Goal: Transaction & Acquisition: Purchase product/service

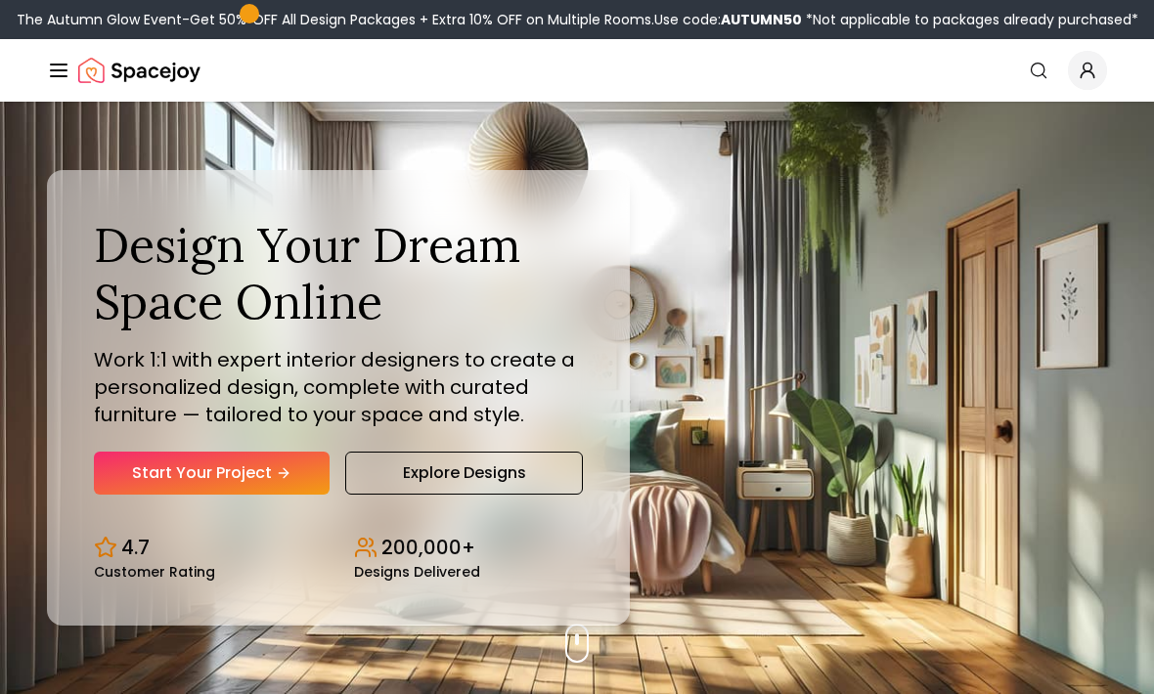
click at [239, 492] on link "Start Your Project" at bounding box center [212, 473] width 236 height 43
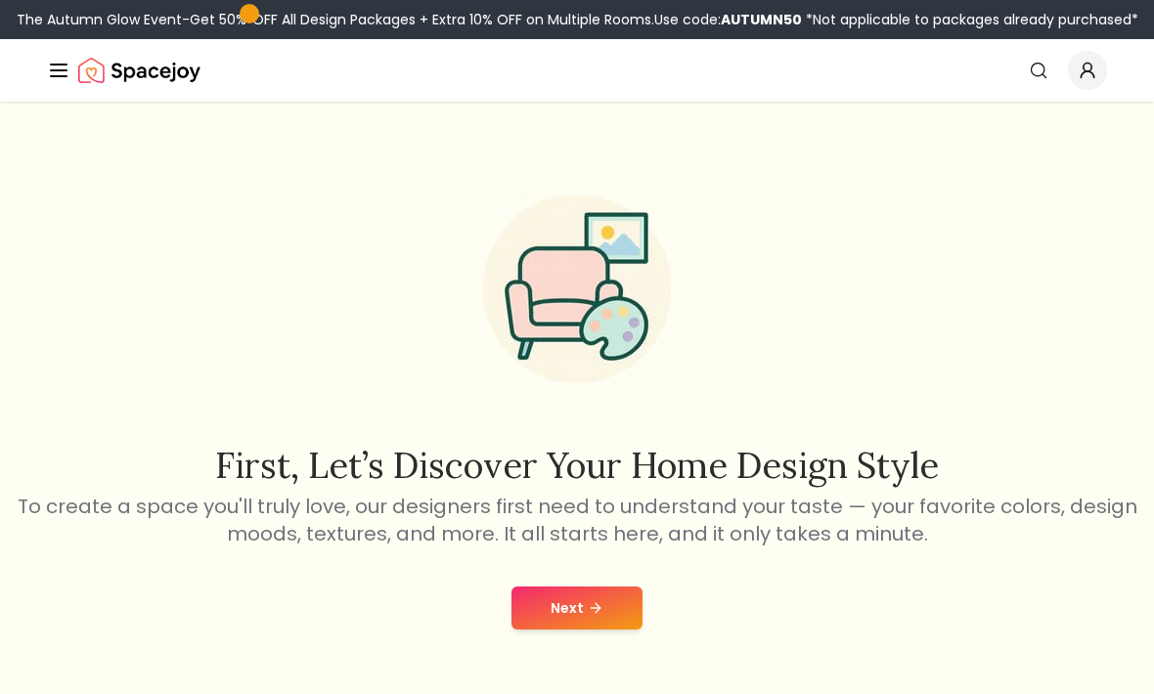
click at [582, 599] on button "Next" at bounding box center [576, 608] width 131 height 43
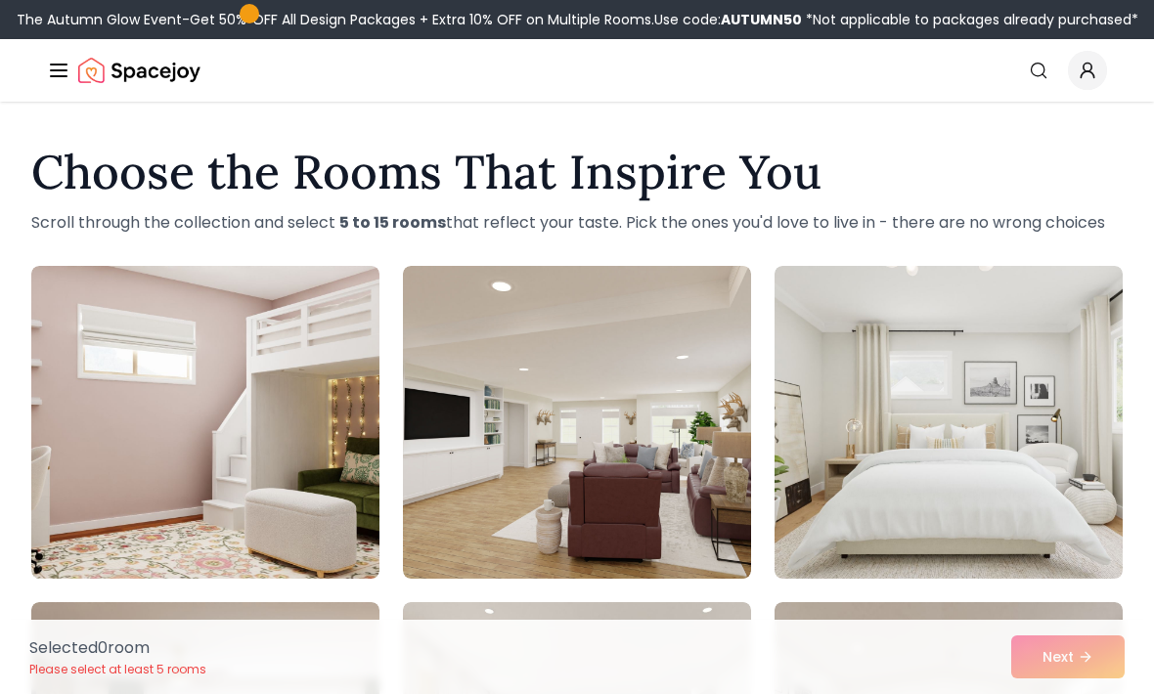
click at [307, 396] on img at bounding box center [205, 422] width 348 height 313
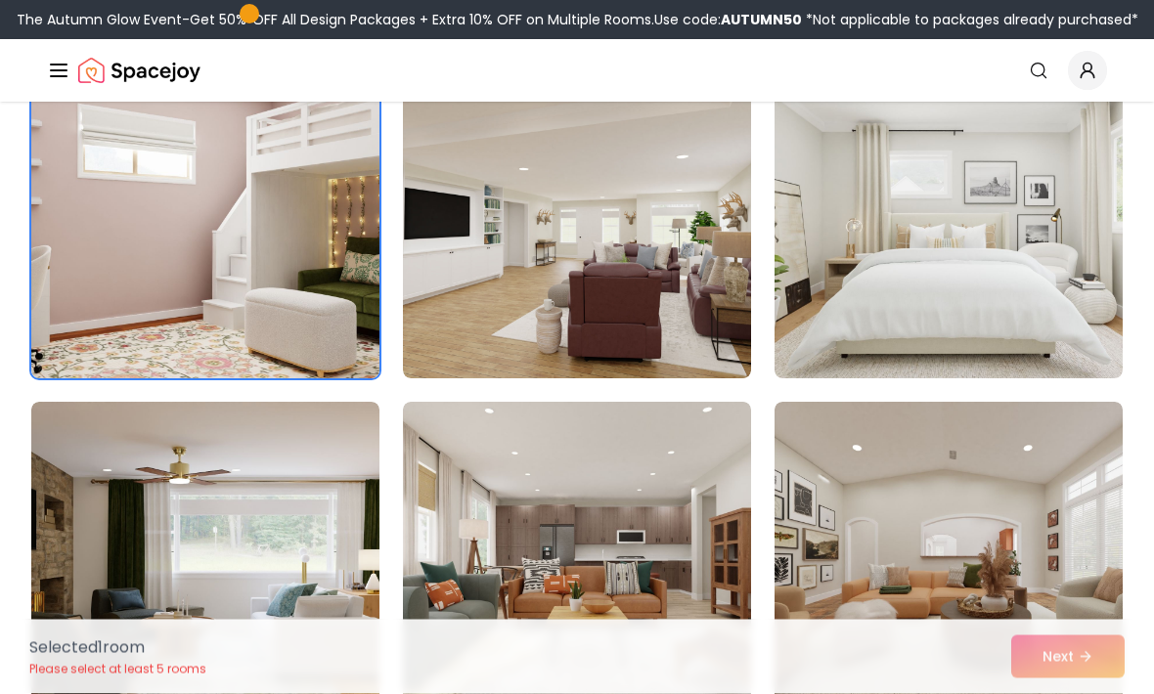
scroll to position [201, 0]
click at [896, 503] on img at bounding box center [948, 557] width 348 height 313
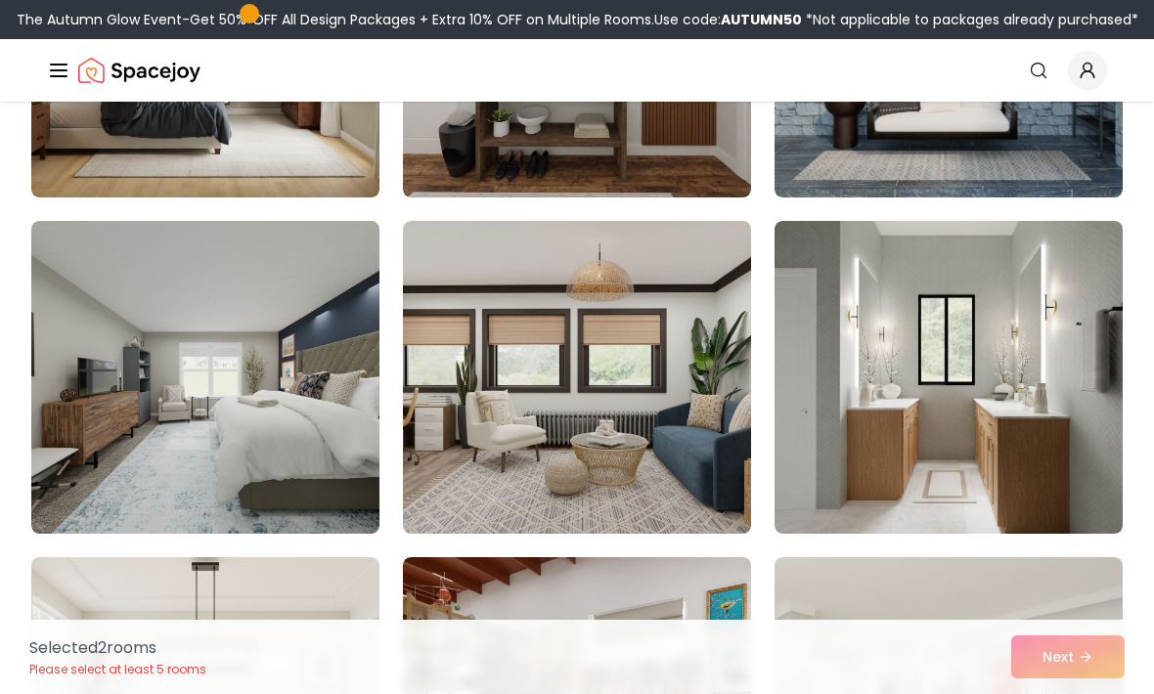
click at [875, 360] on img at bounding box center [948, 377] width 348 height 313
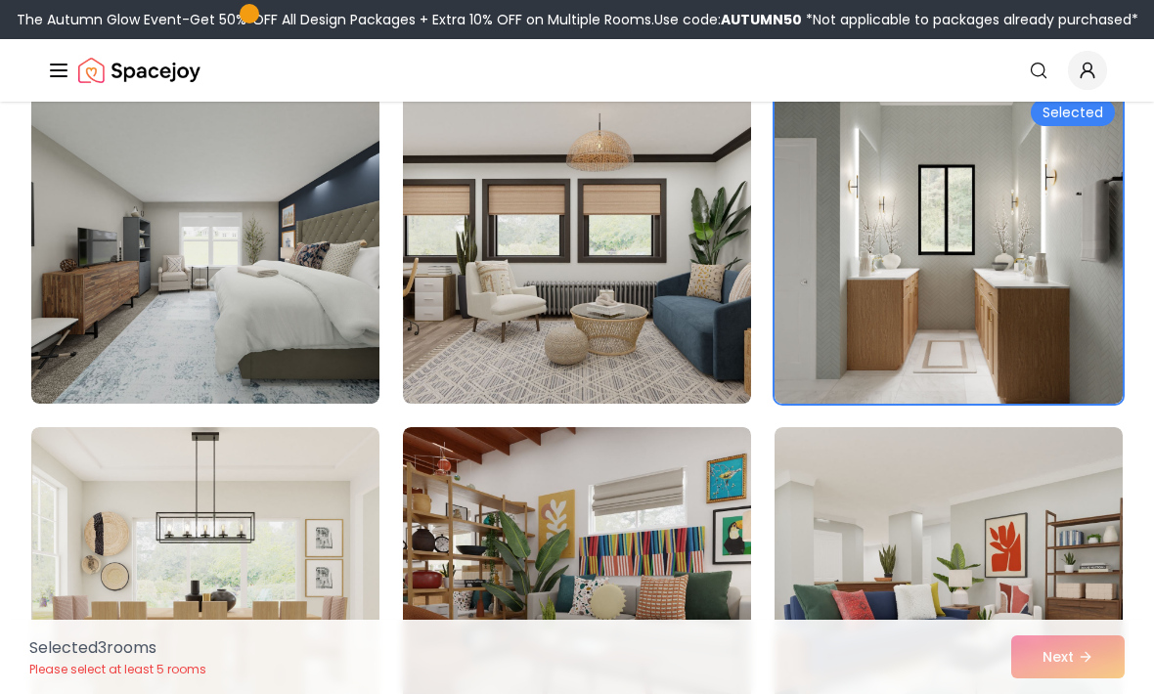
click at [590, 574] on img at bounding box center [577, 583] width 348 height 313
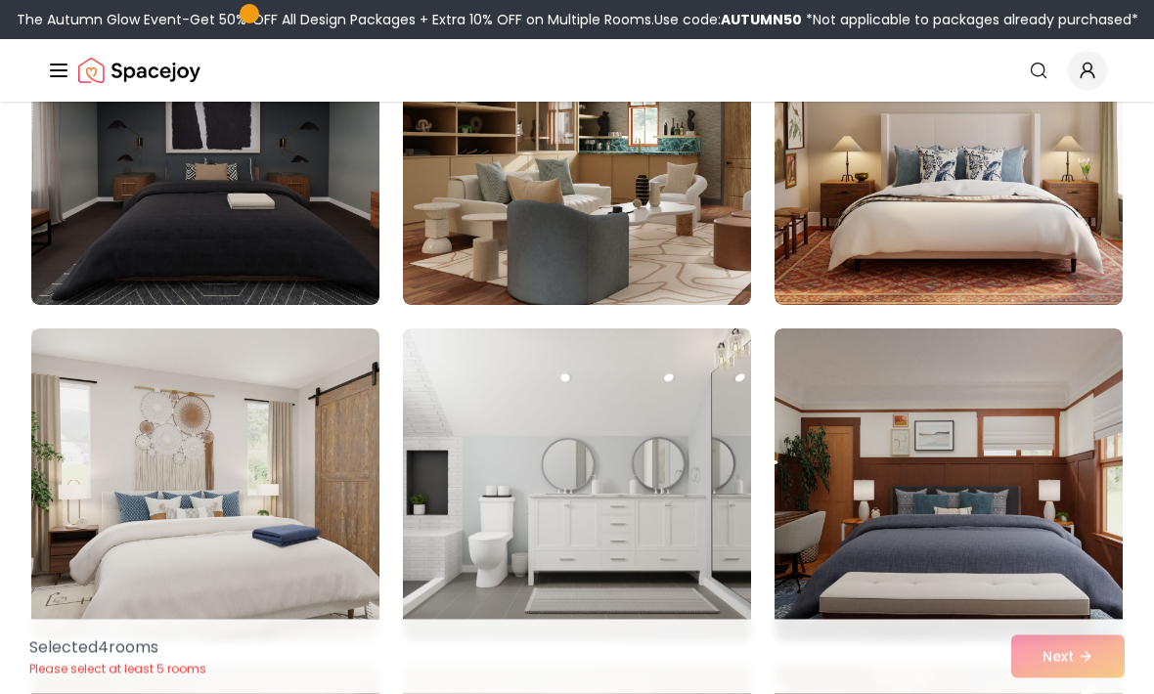
scroll to position [2295, 0]
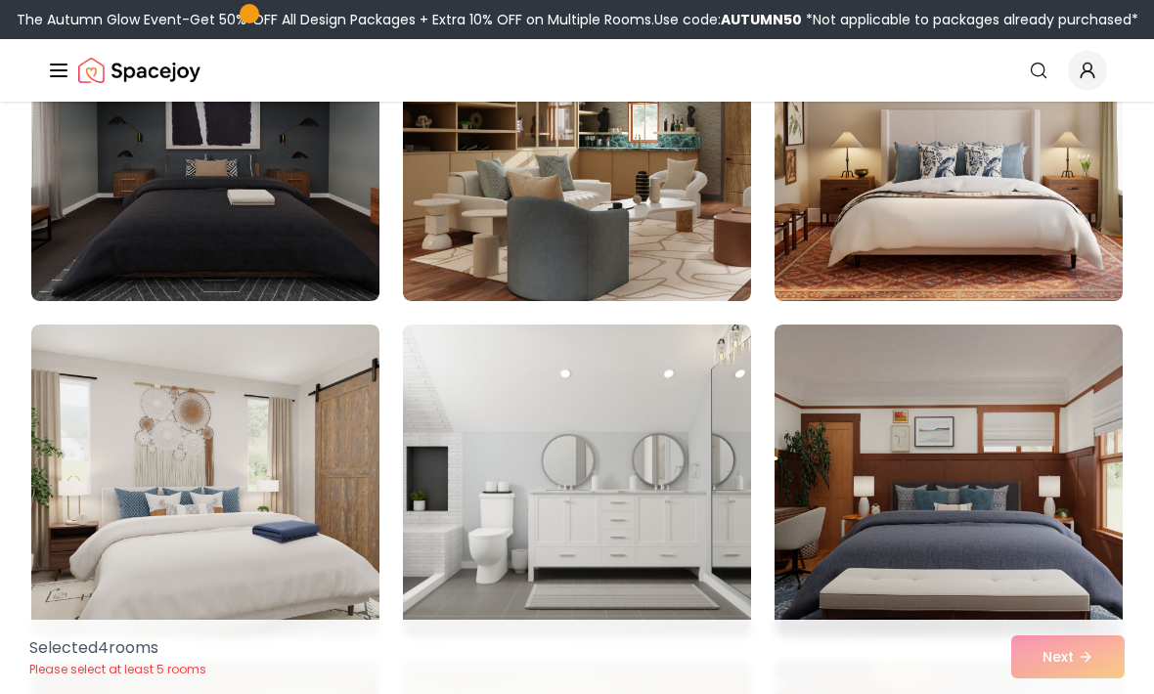
click at [572, 503] on img at bounding box center [577, 481] width 348 height 313
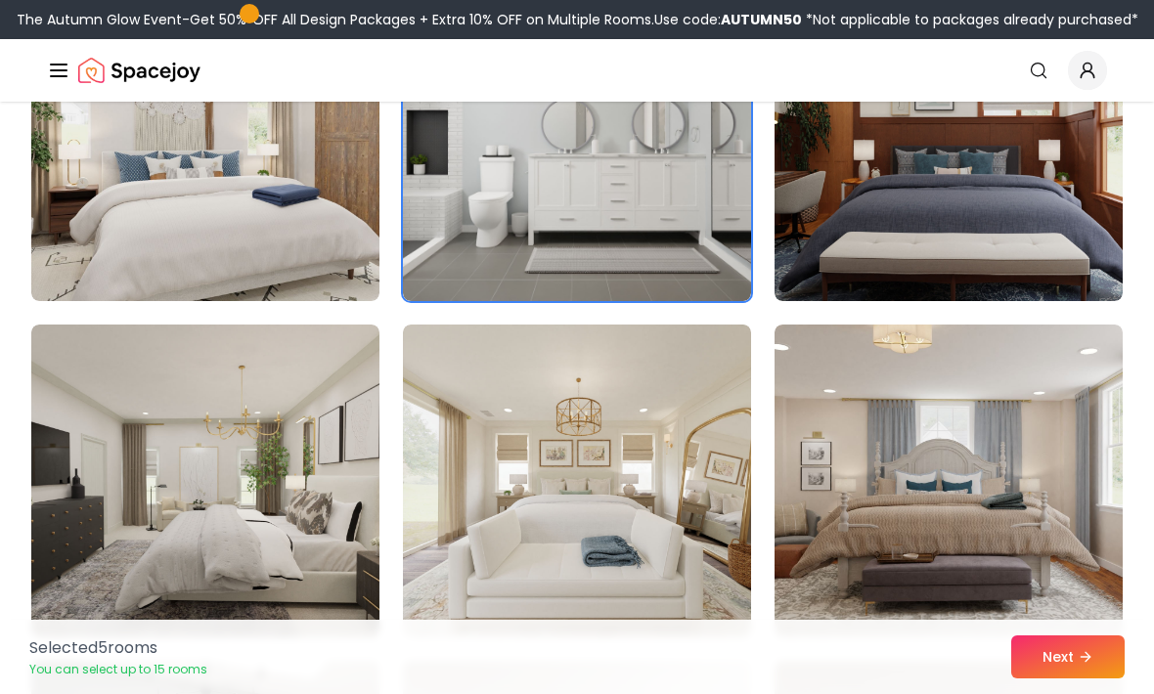
scroll to position [2630, 0]
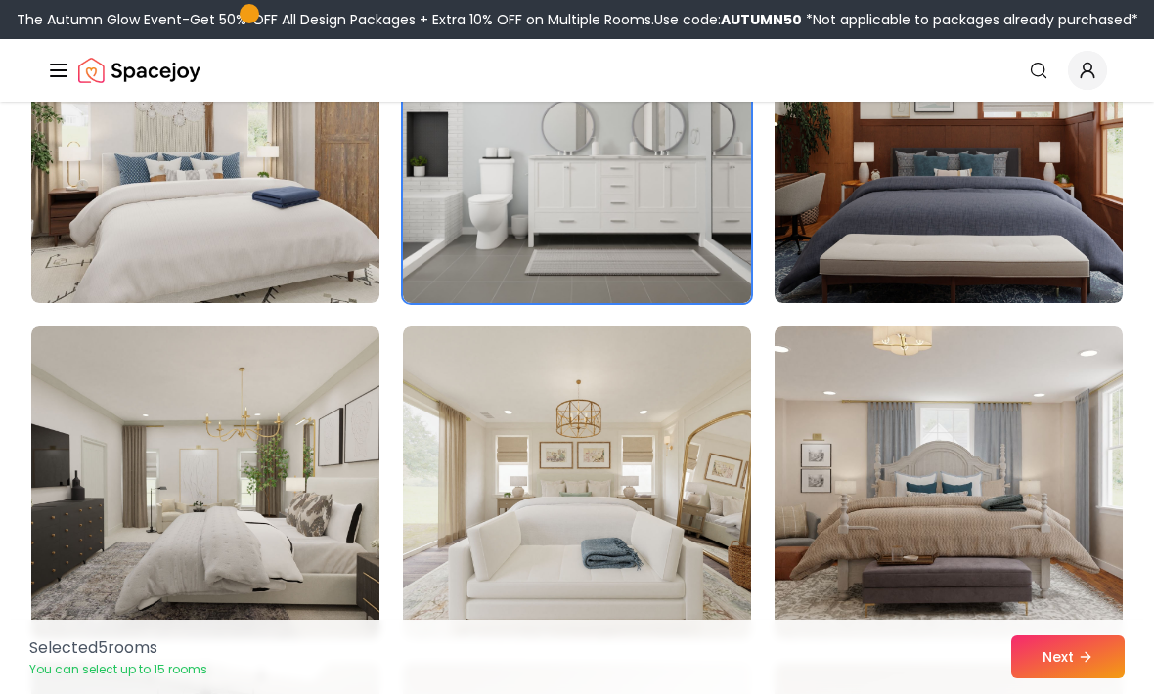
click at [262, 230] on img at bounding box center [205, 146] width 348 height 313
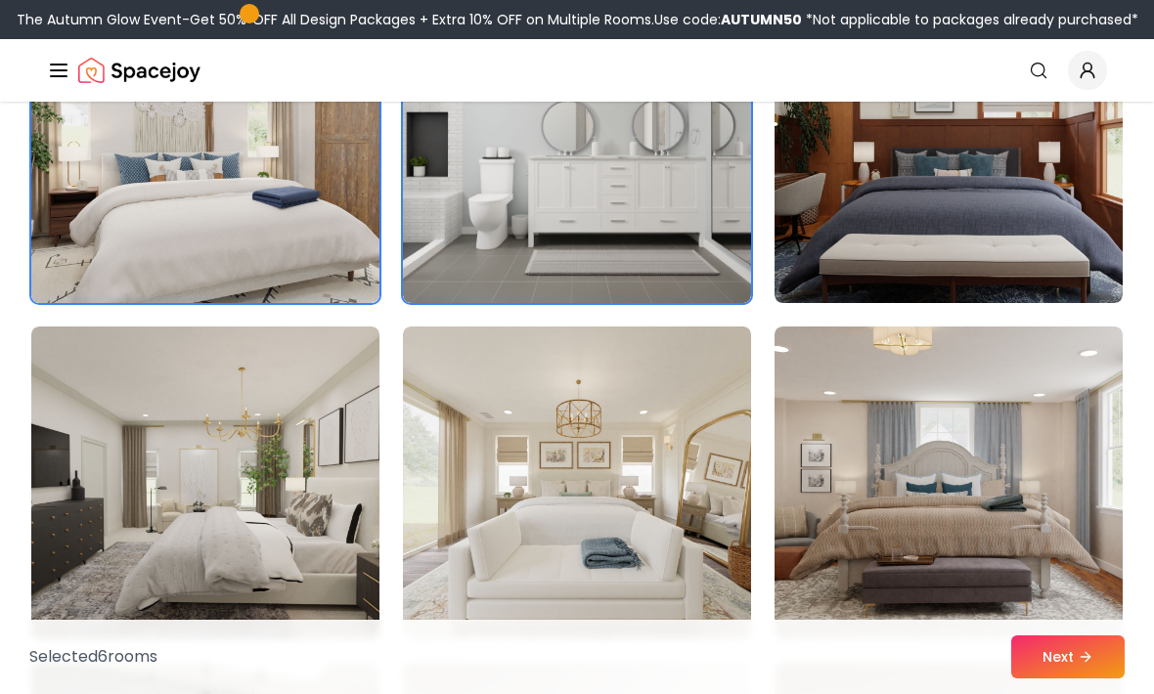
click at [253, 500] on img at bounding box center [205, 483] width 348 height 313
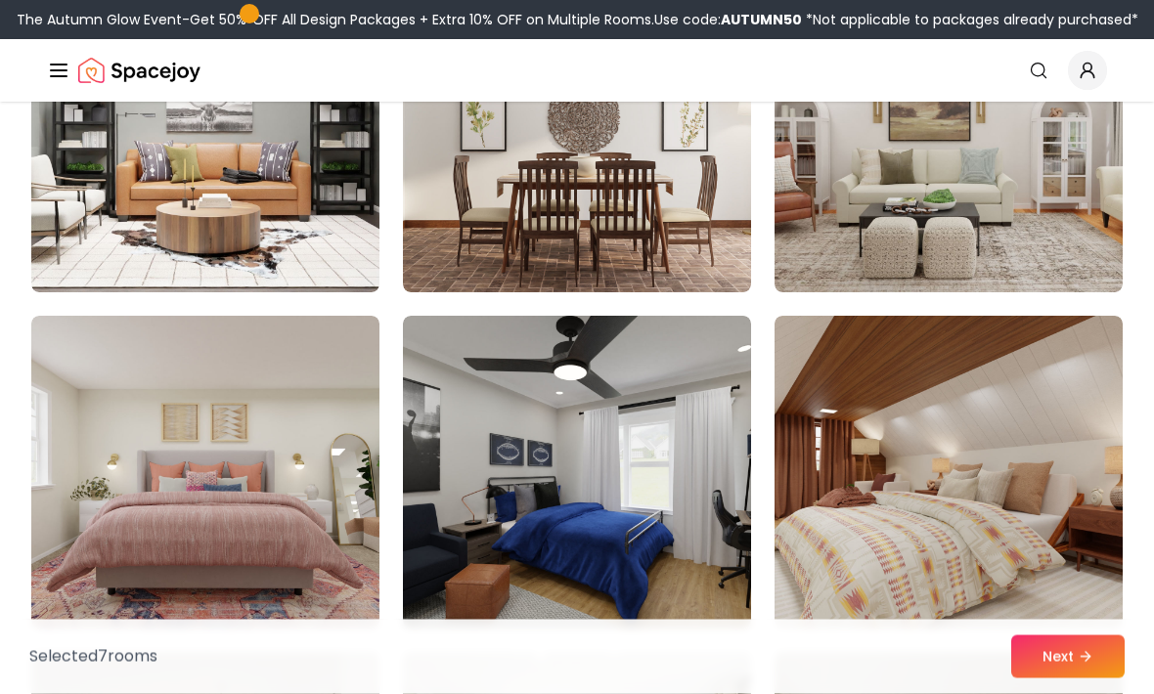
click at [304, 497] on img at bounding box center [205, 473] width 348 height 313
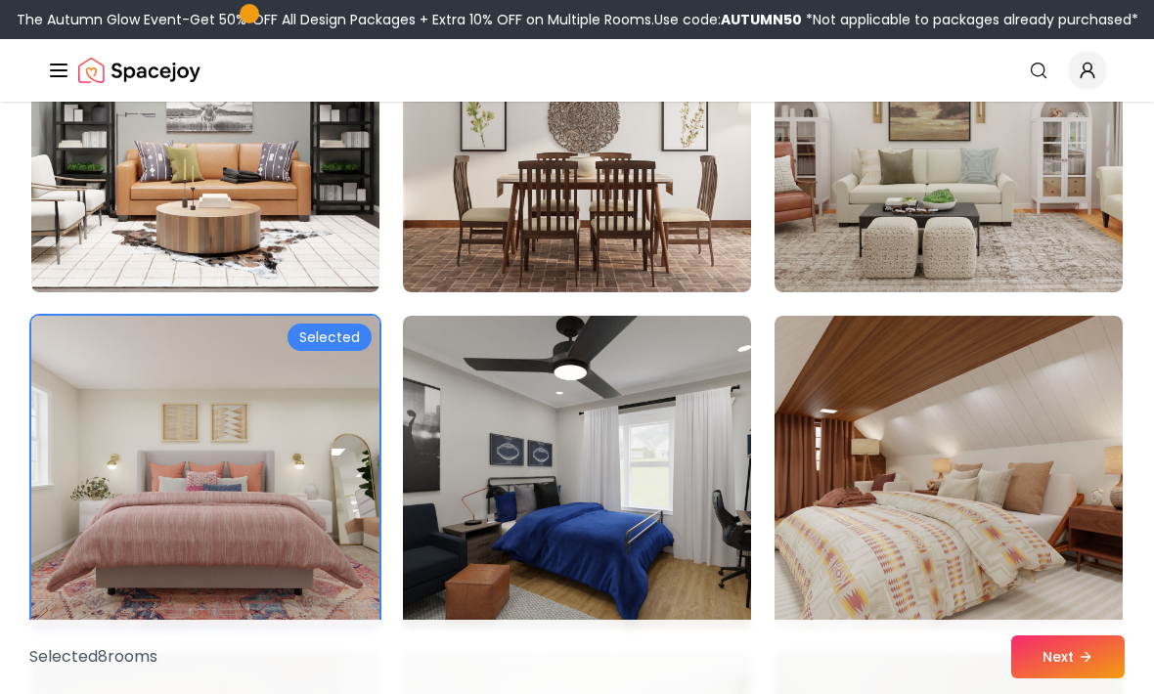
click at [872, 424] on img at bounding box center [948, 472] width 348 height 313
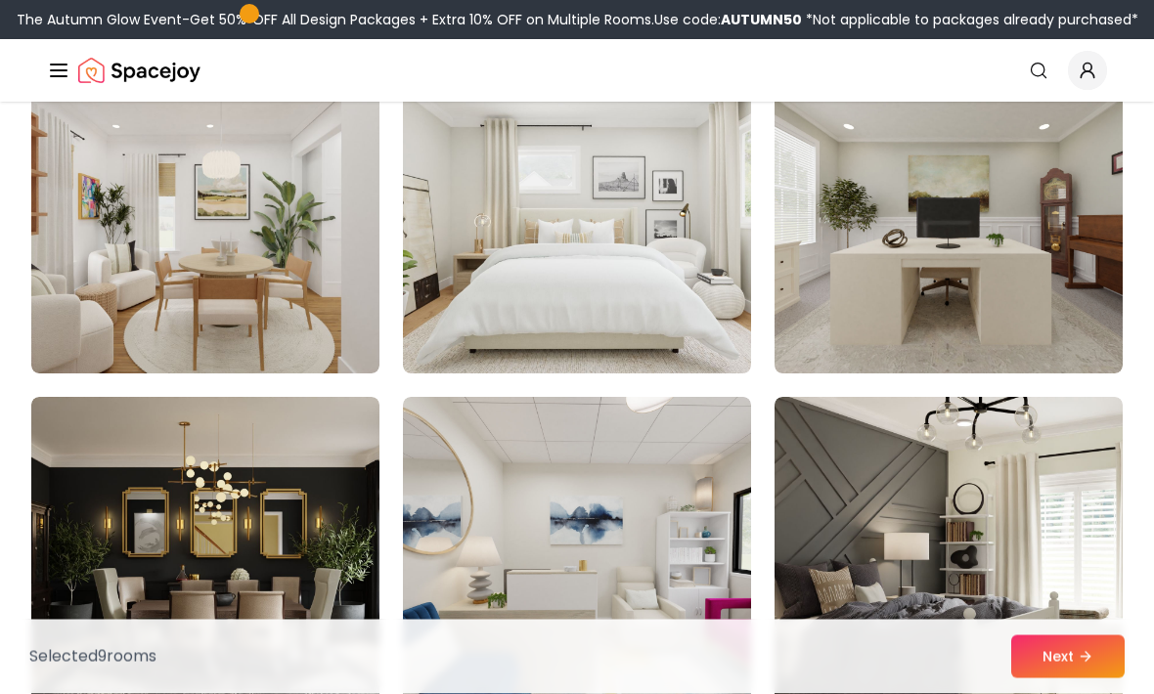
scroll to position [3913, 0]
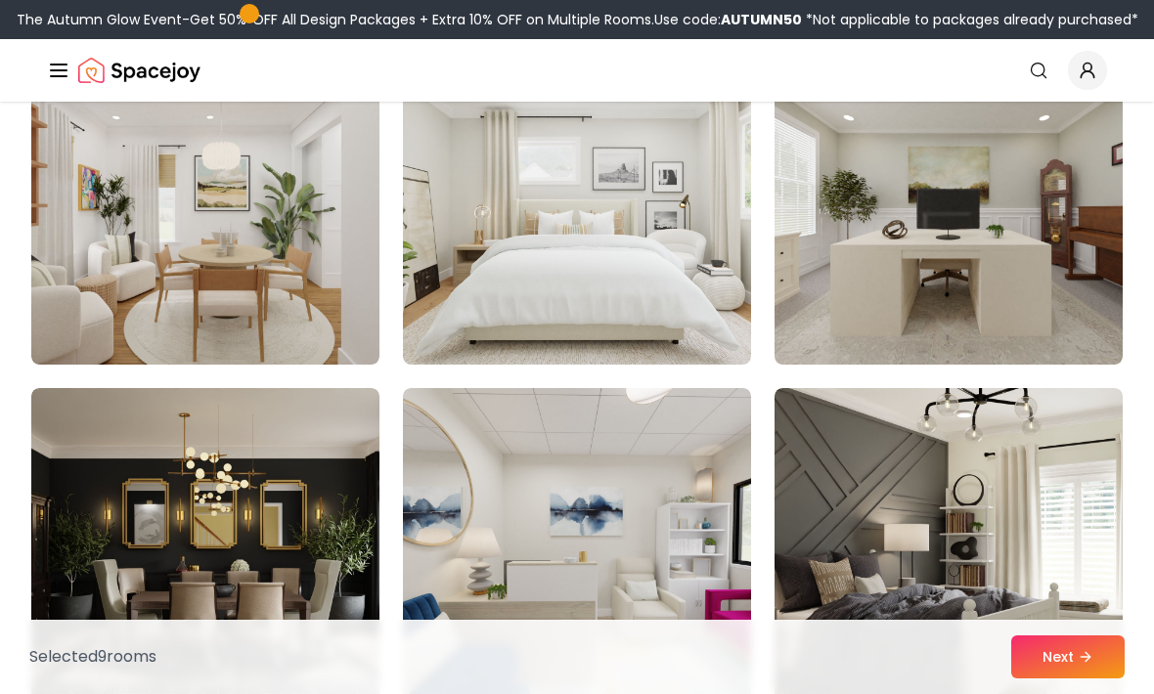
click at [240, 617] on img at bounding box center [205, 544] width 348 height 313
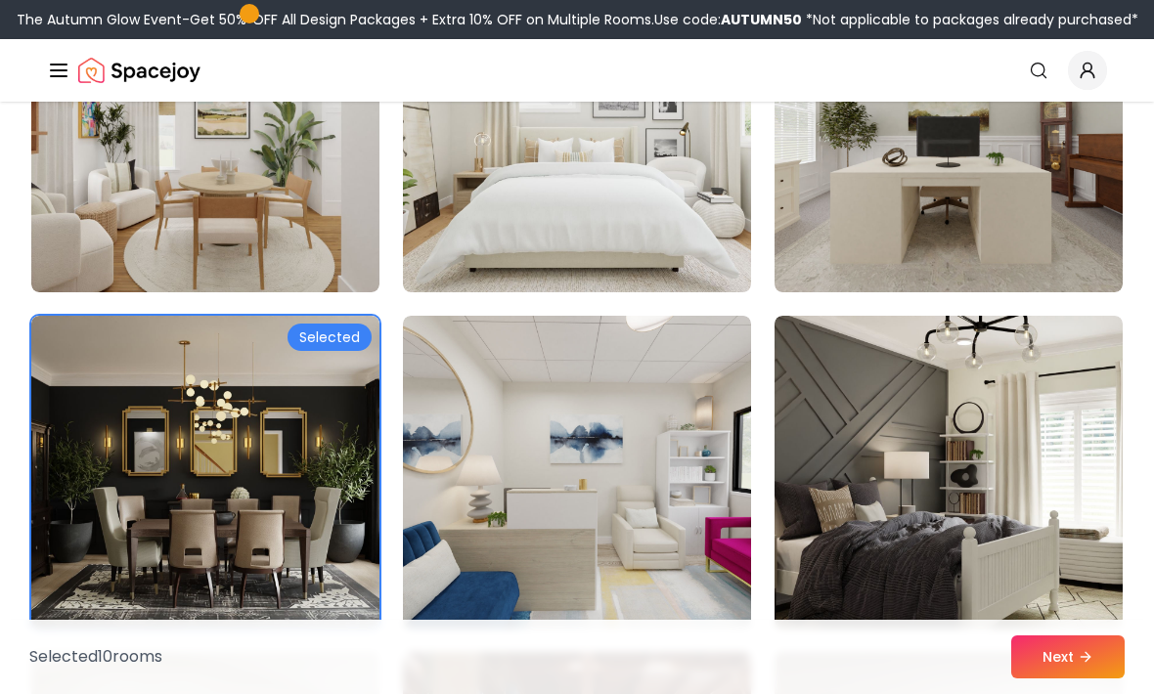
scroll to position [3987, 0]
click at [624, 440] on img at bounding box center [577, 471] width 348 height 313
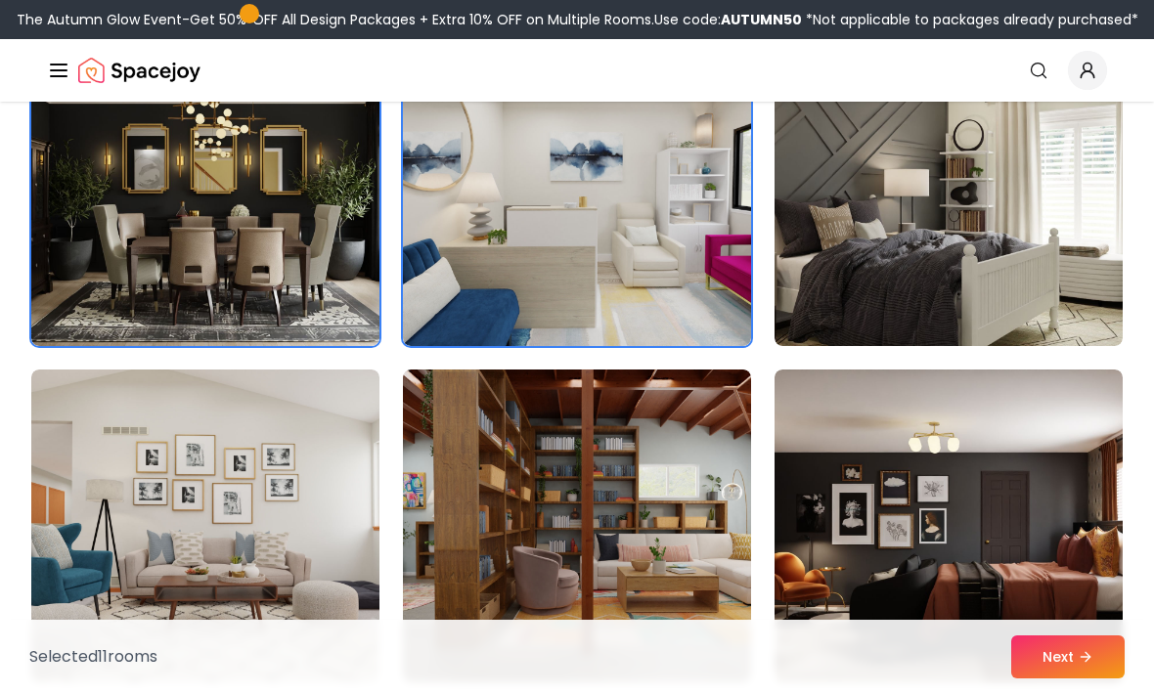
scroll to position [4285, 0]
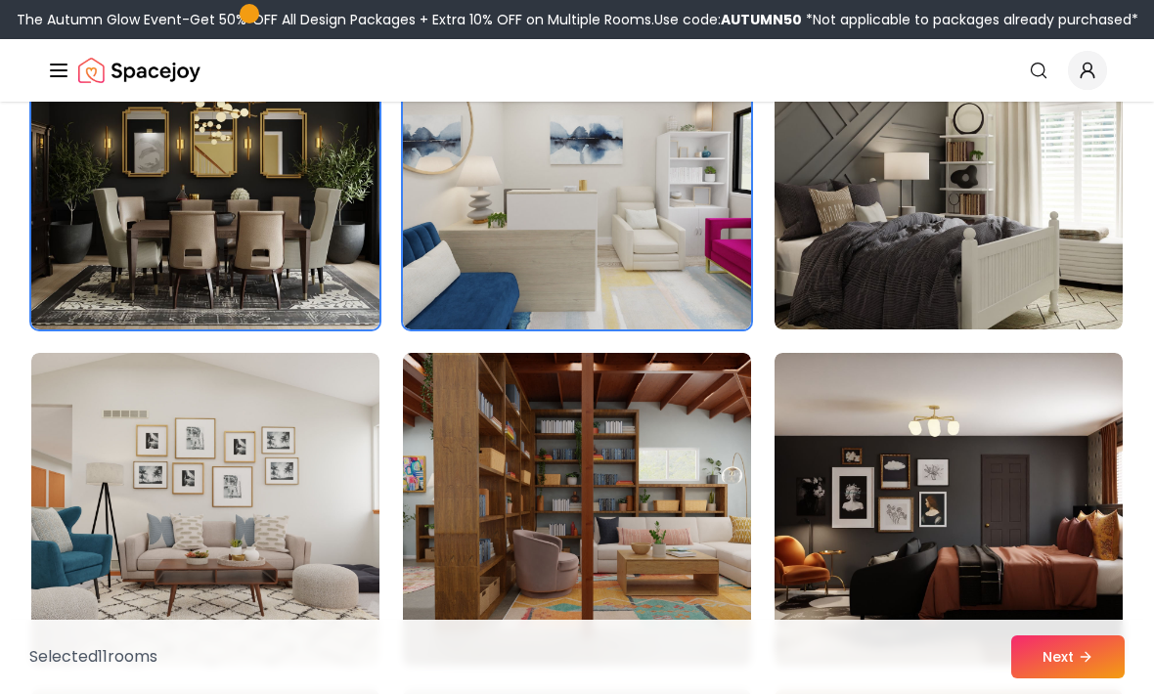
click at [646, 477] on img at bounding box center [577, 509] width 348 height 313
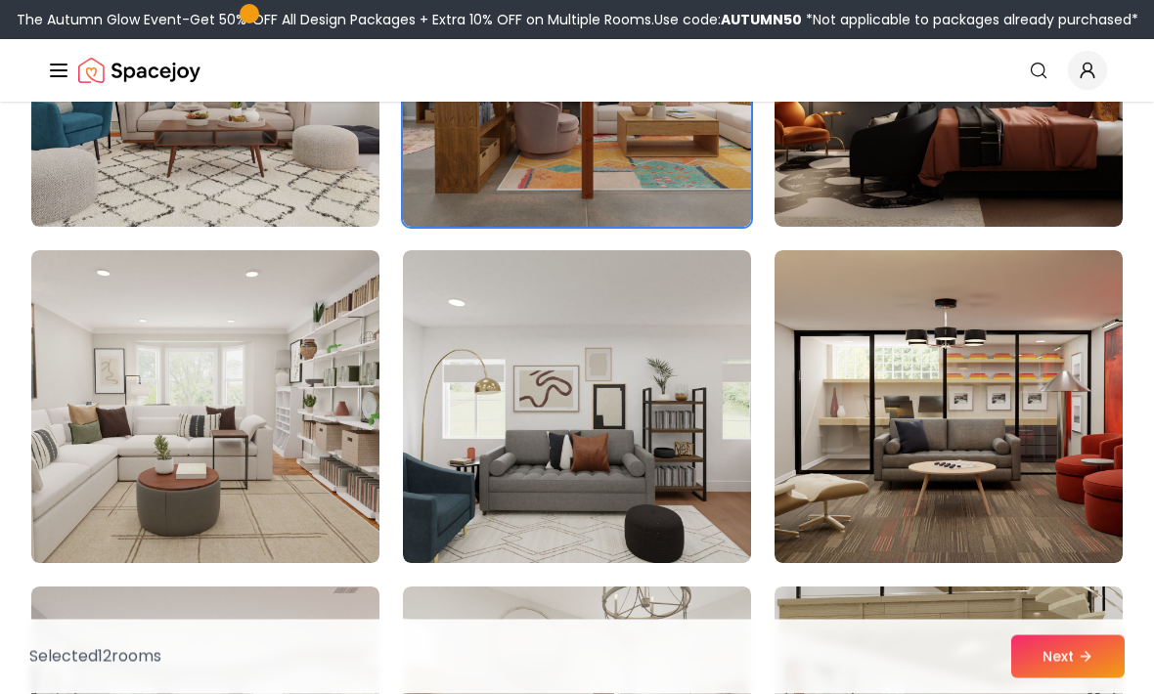
scroll to position [4727, 0]
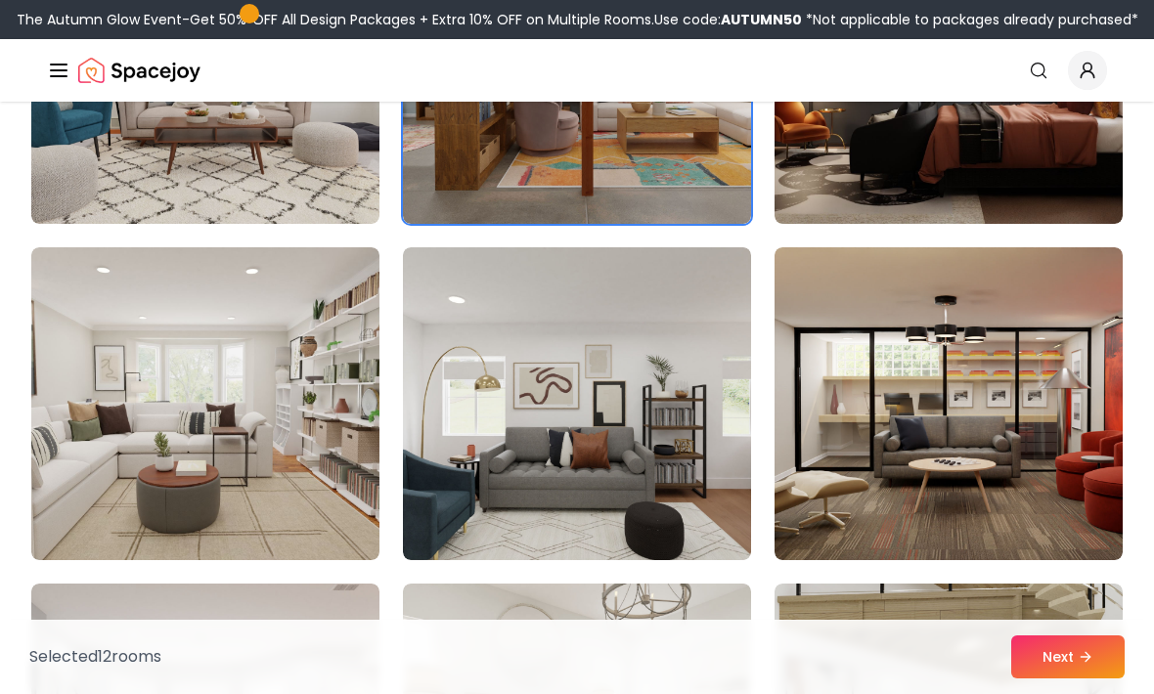
click at [277, 337] on img at bounding box center [205, 403] width 348 height 313
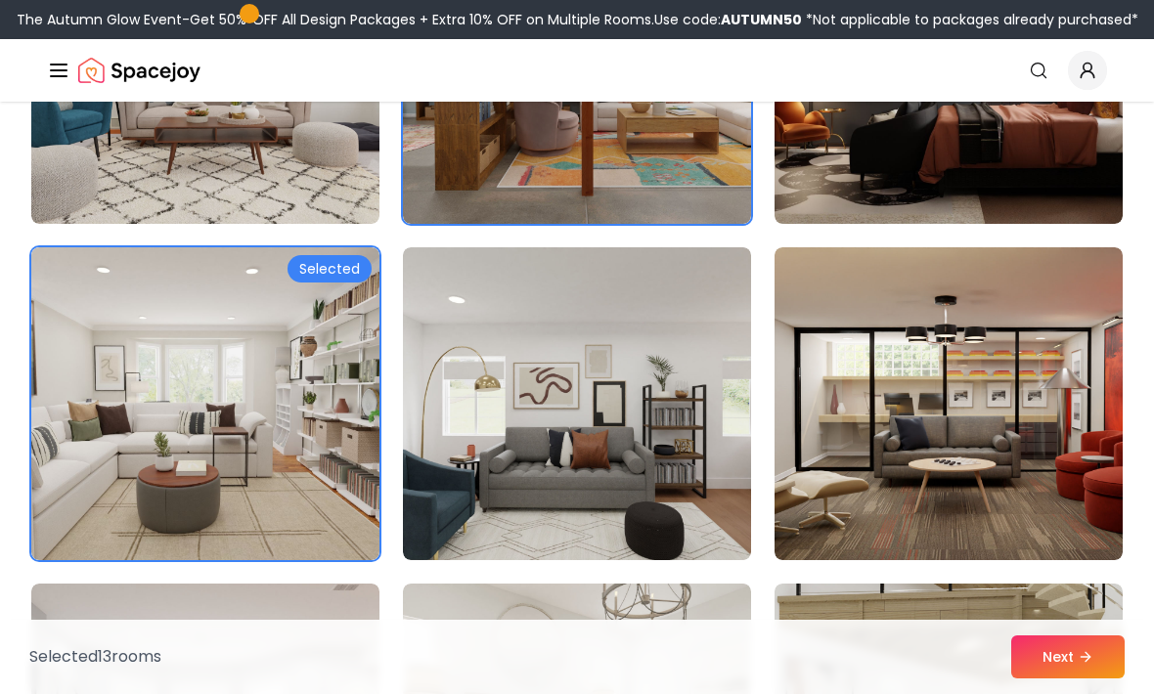
click at [643, 347] on img at bounding box center [577, 403] width 348 height 313
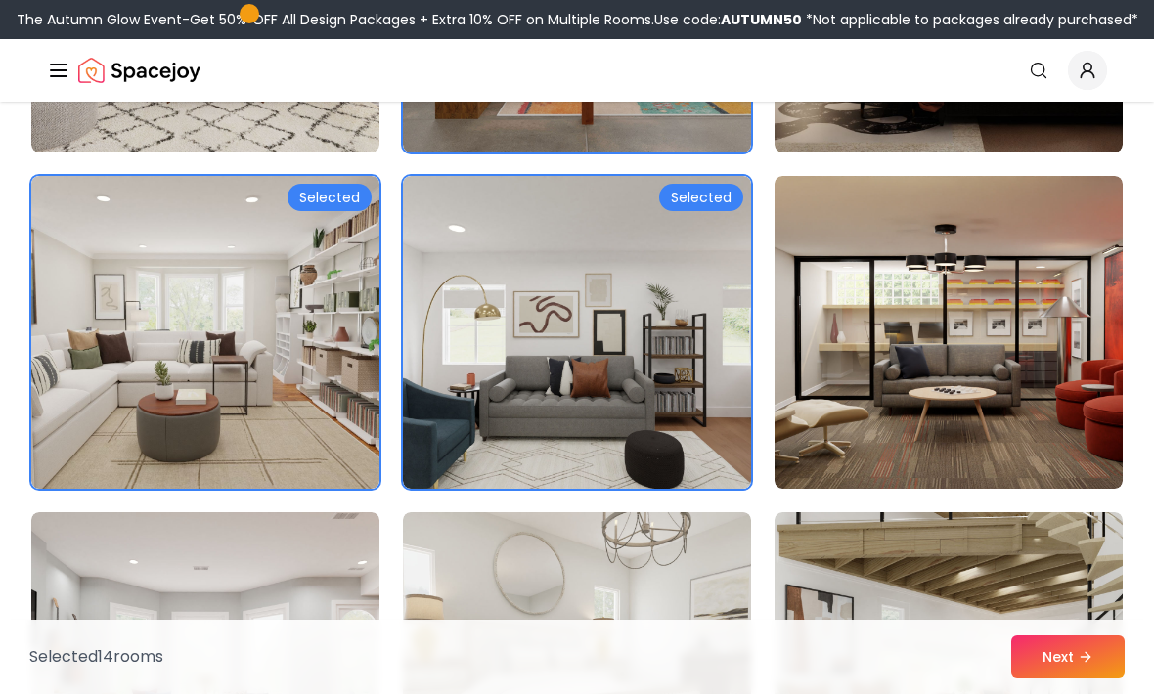
click at [895, 347] on img at bounding box center [948, 332] width 348 height 313
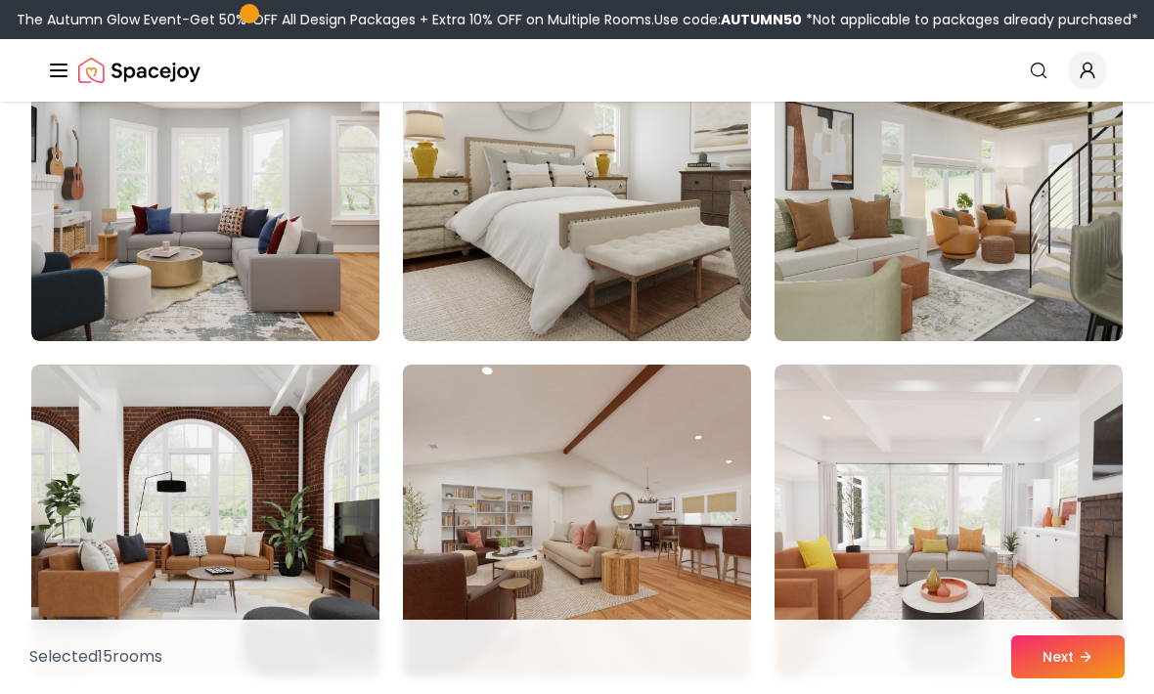
scroll to position [5284, 0]
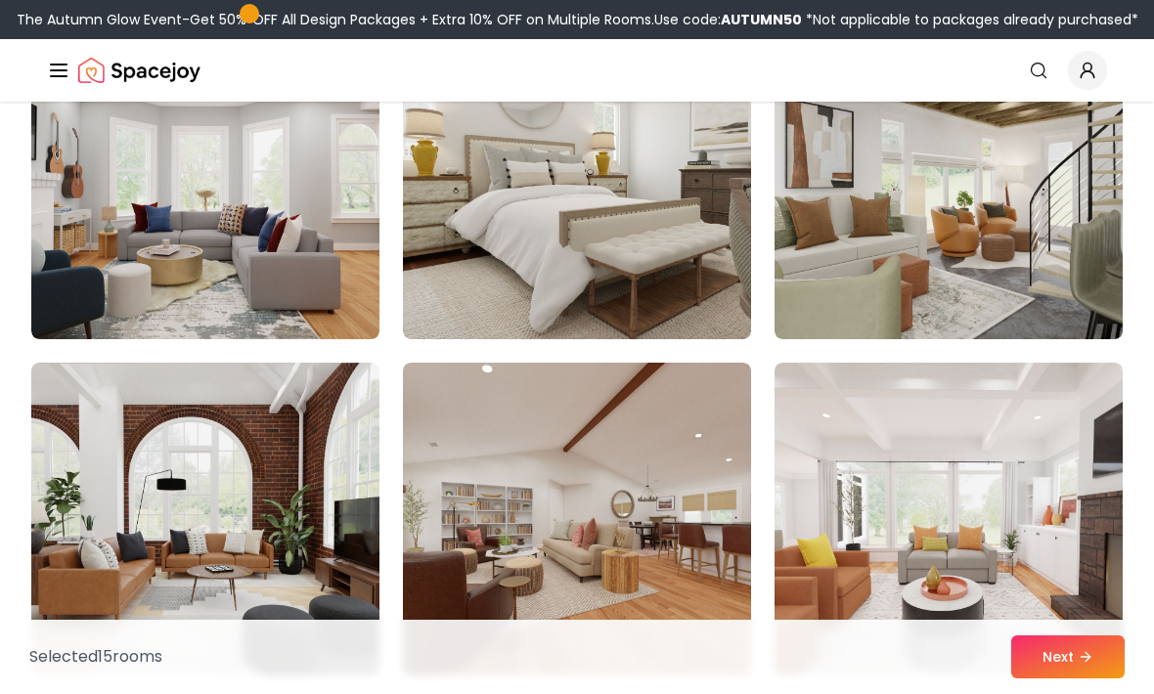
click at [654, 496] on img at bounding box center [577, 519] width 348 height 313
click at [687, 395] on img at bounding box center [577, 519] width 348 height 313
click at [688, 402] on img at bounding box center [577, 519] width 348 height 313
click at [682, 415] on img at bounding box center [577, 519] width 348 height 313
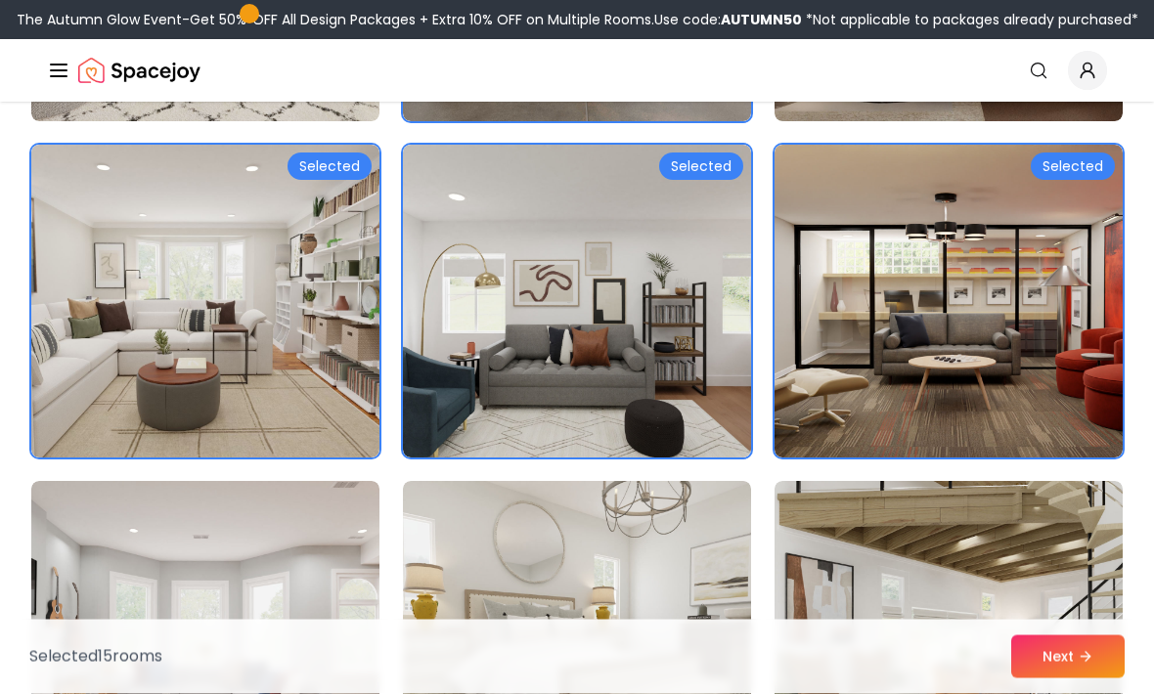
scroll to position [4825, 0]
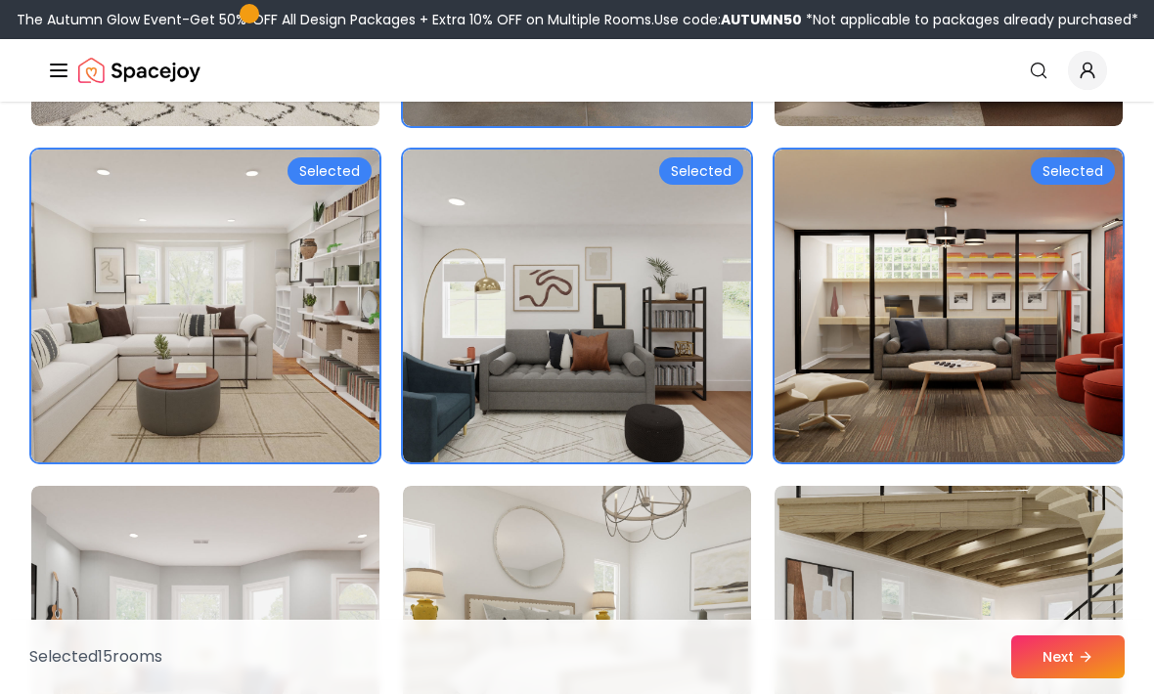
click at [667, 281] on img at bounding box center [577, 306] width 348 height 313
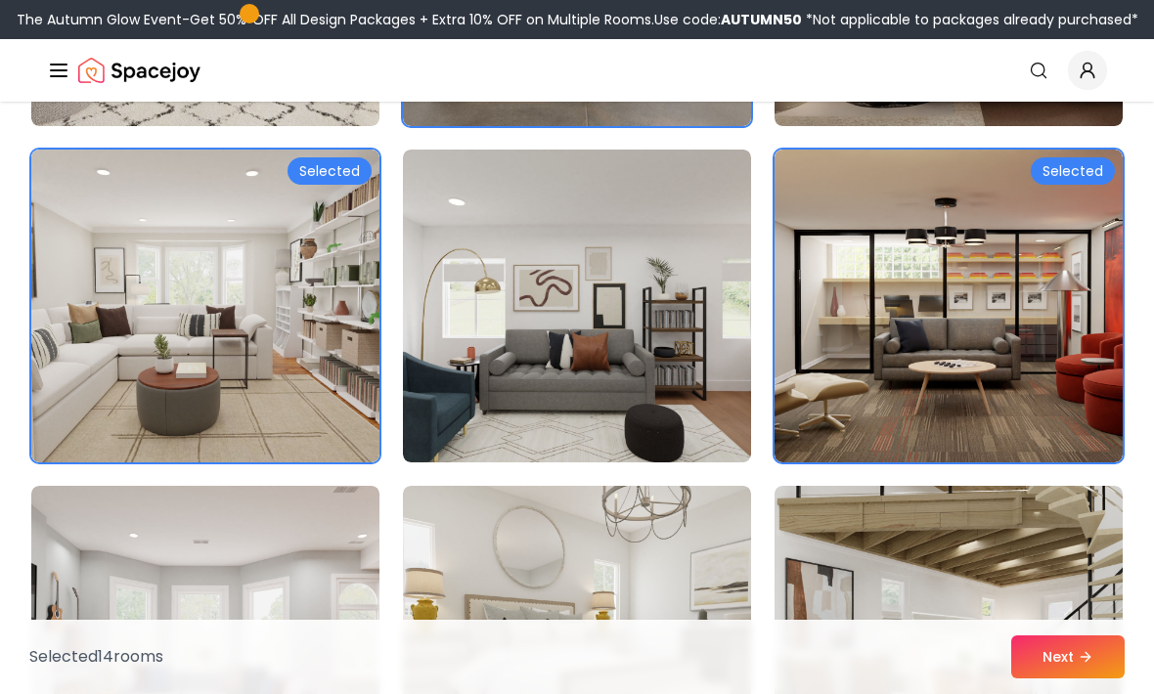
click at [865, 220] on img at bounding box center [948, 306] width 348 height 313
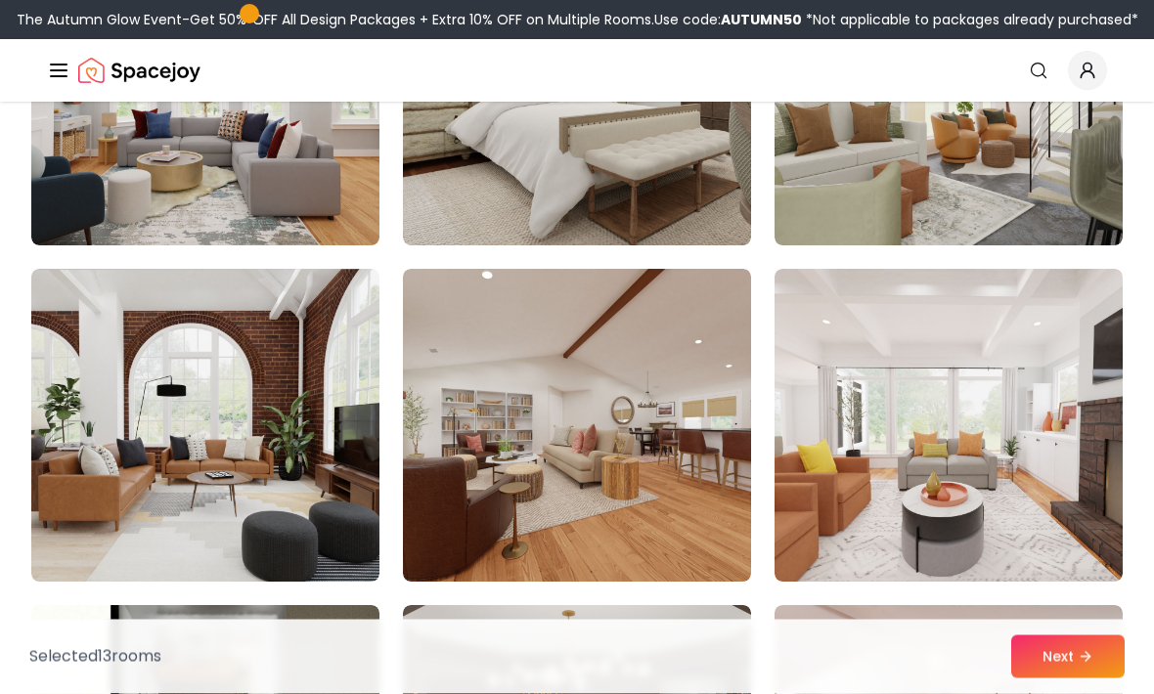
scroll to position [5378, 0]
click at [640, 409] on img at bounding box center [577, 425] width 348 height 313
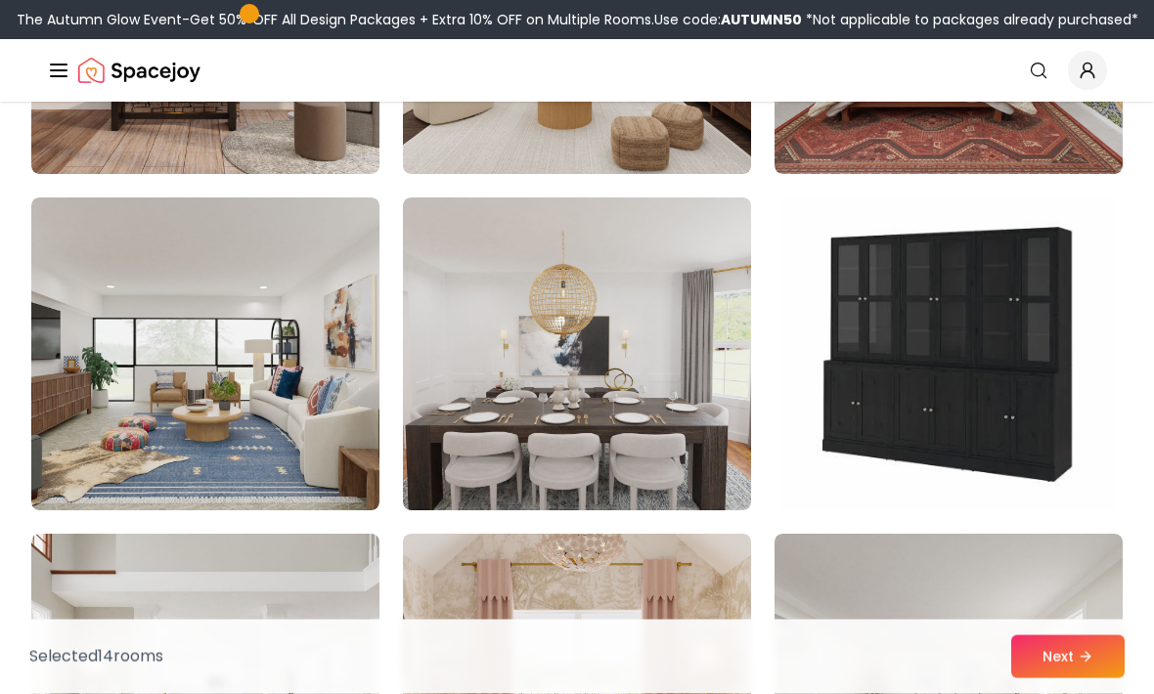
scroll to position [6796, 0]
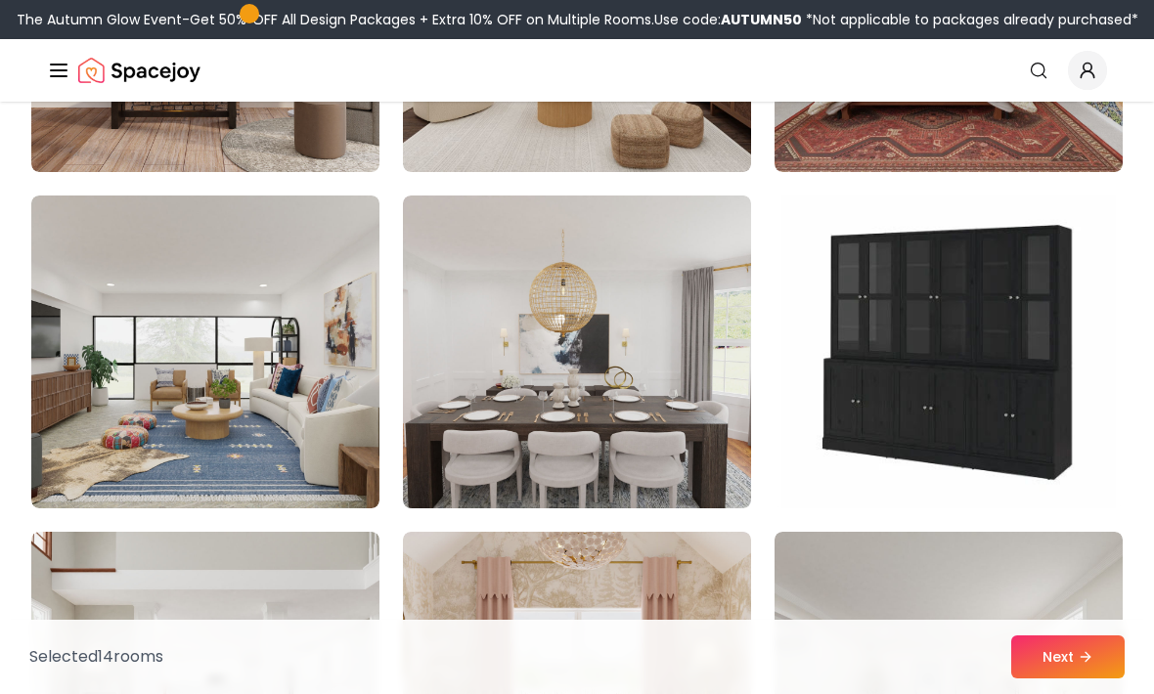
click at [313, 326] on img at bounding box center [205, 352] width 348 height 313
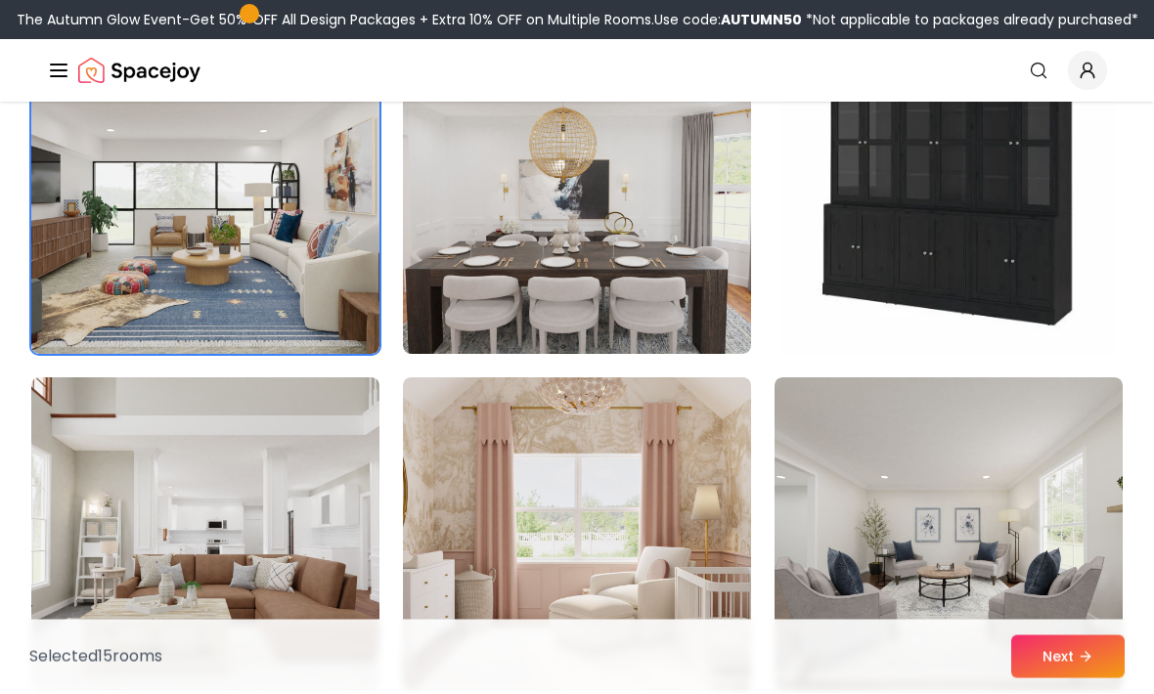
scroll to position [6951, 0]
click at [302, 252] on img at bounding box center [205, 197] width 348 height 313
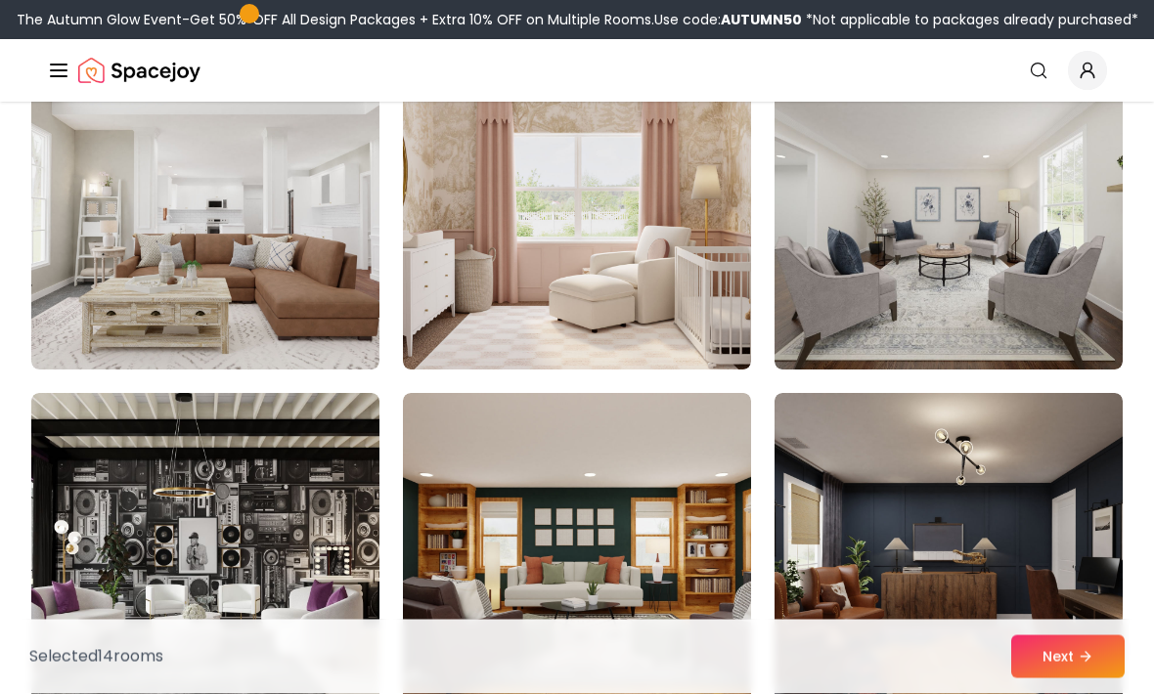
scroll to position [7271, 0]
click at [591, 250] on img at bounding box center [577, 213] width 348 height 313
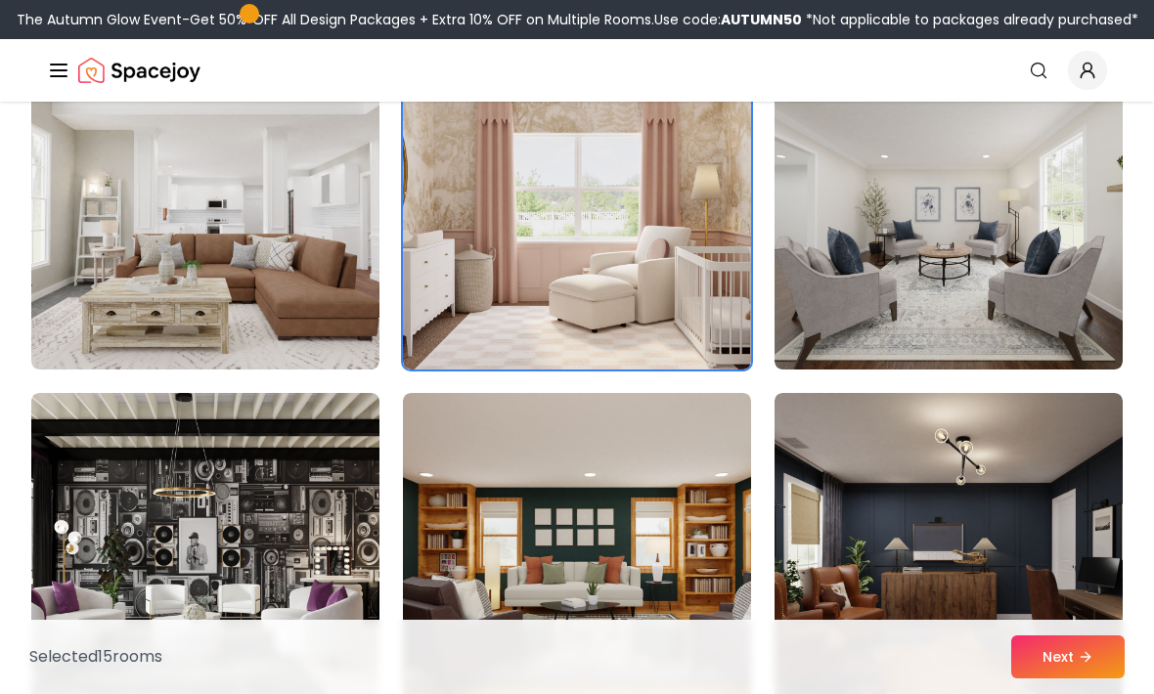
click at [1062, 678] on button "Next" at bounding box center [1067, 656] width 113 height 43
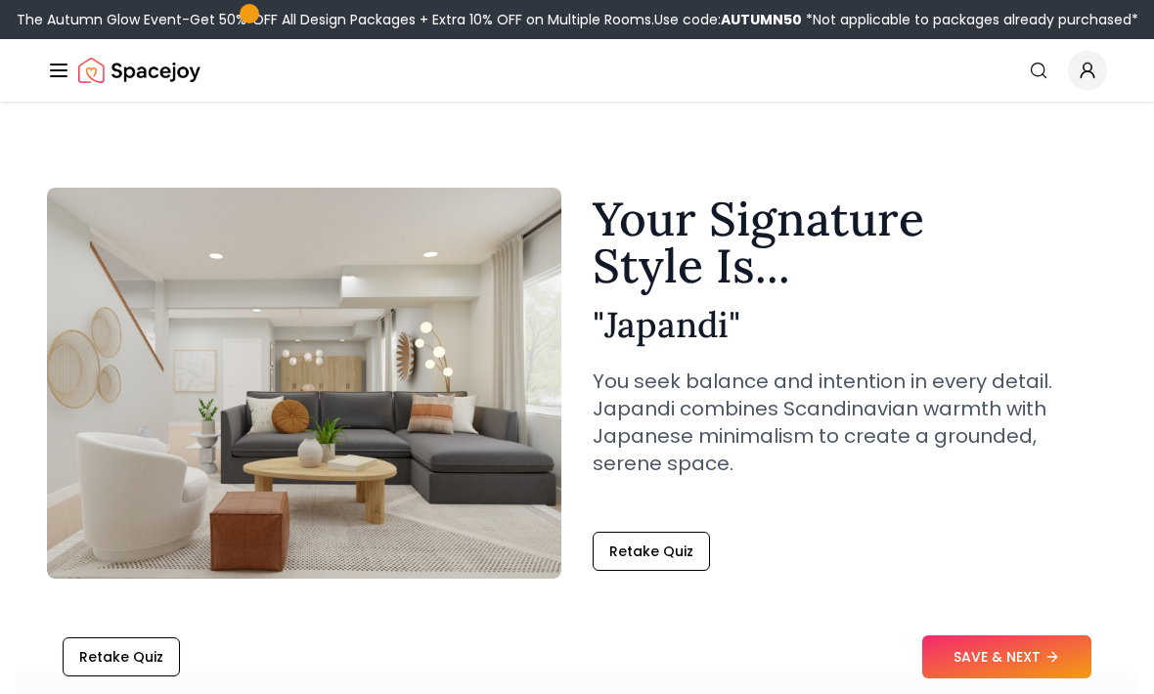
click at [963, 677] on button "SAVE & NEXT" at bounding box center [1006, 656] width 169 height 43
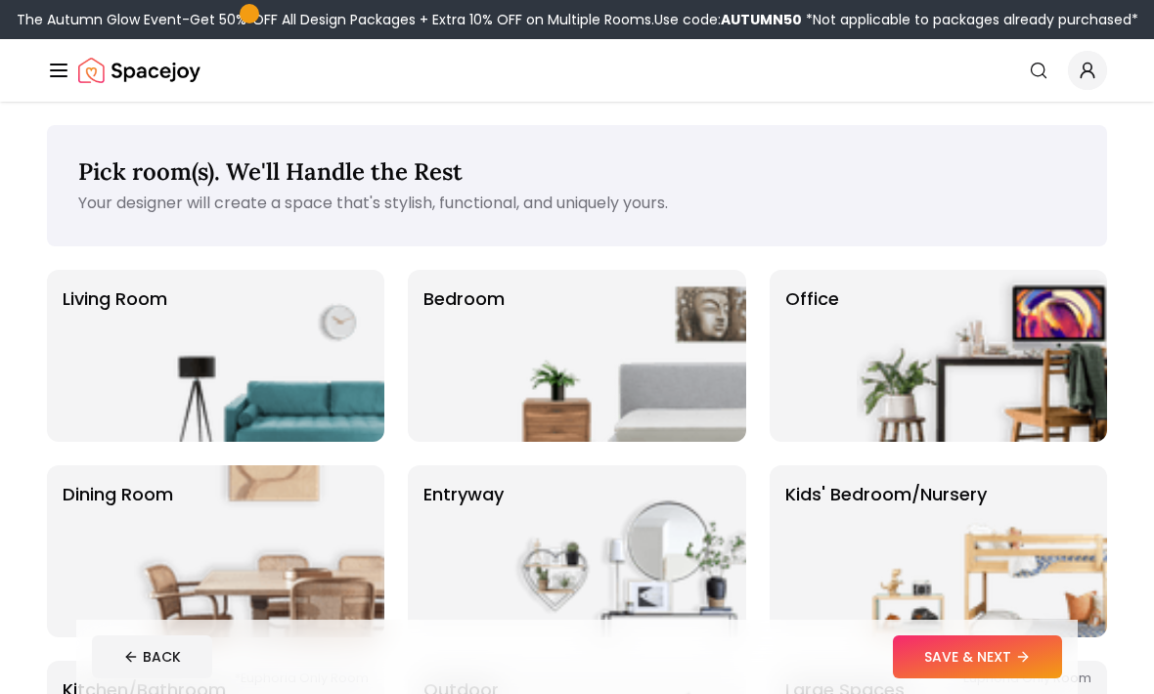
click at [265, 353] on img at bounding box center [259, 356] width 250 height 172
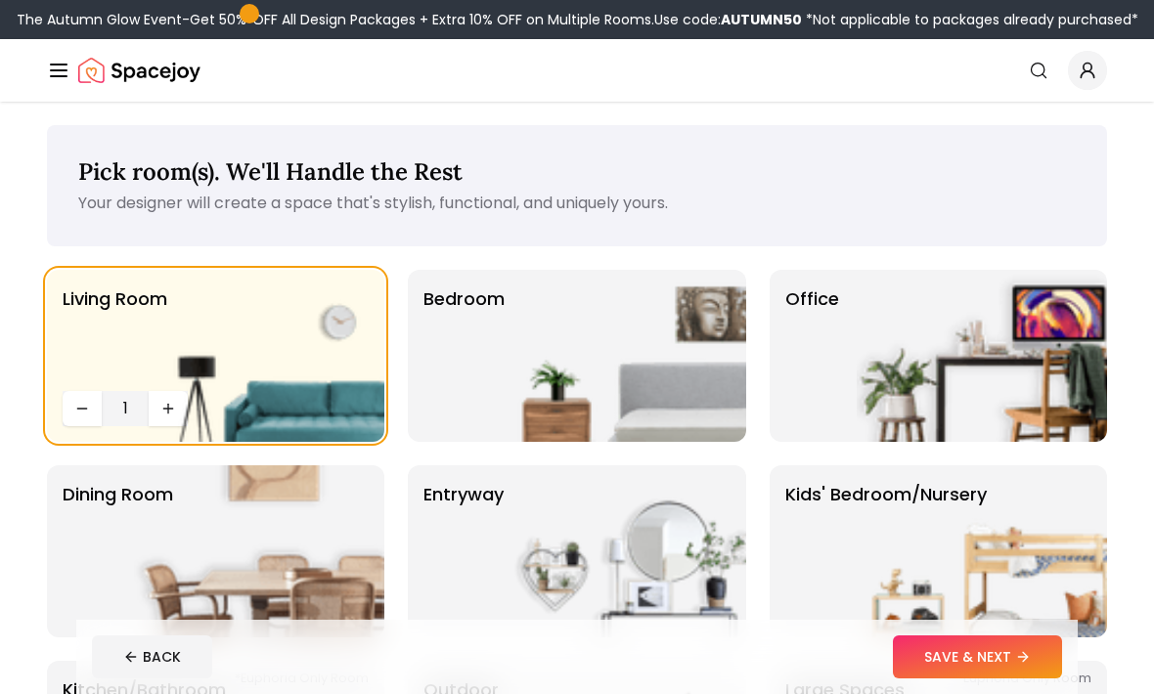
click at [165, 417] on img at bounding box center [259, 356] width 250 height 172
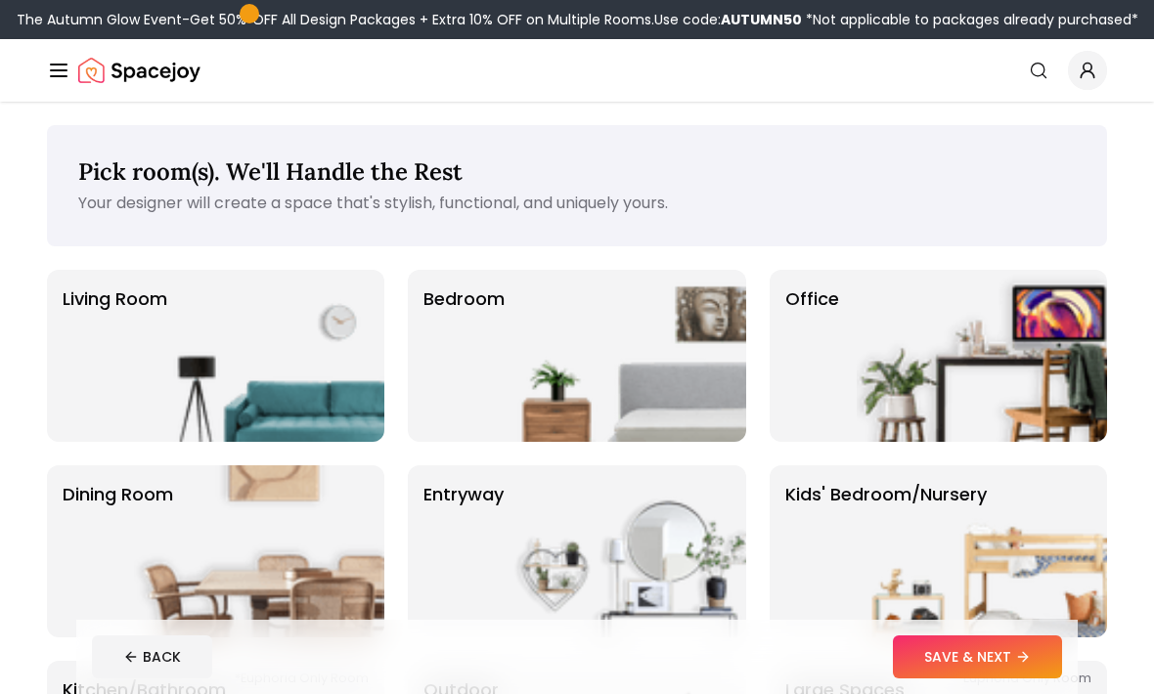
click at [197, 341] on img at bounding box center [259, 356] width 250 height 172
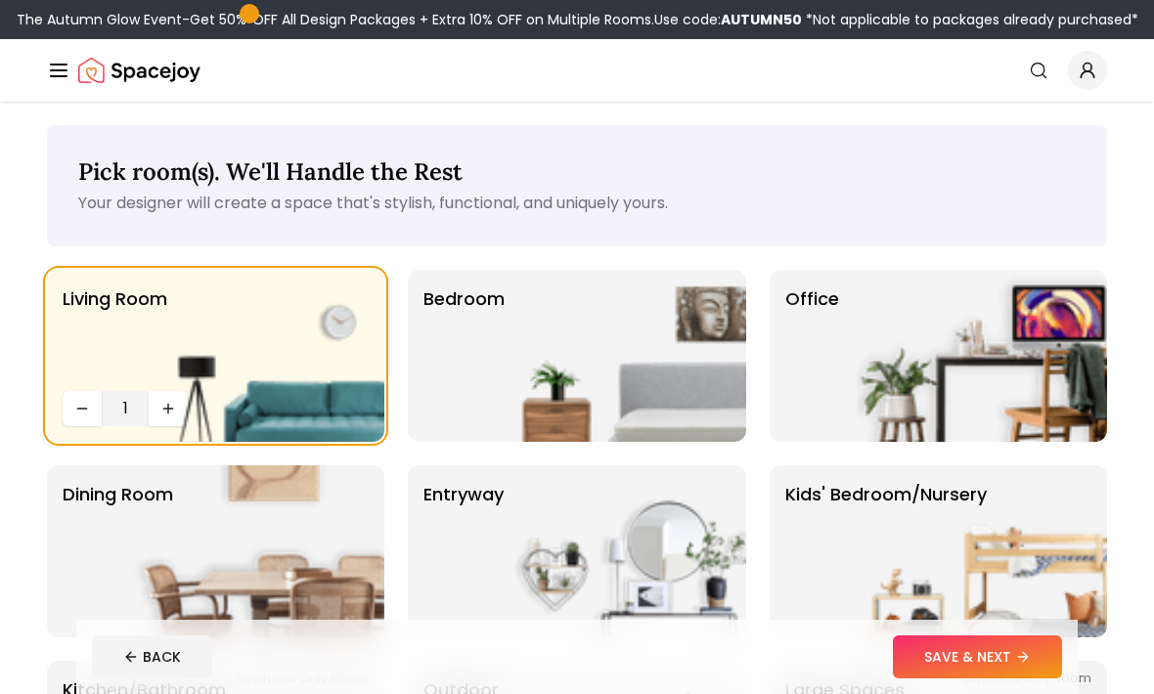
click at [169, 410] on img at bounding box center [259, 356] width 250 height 172
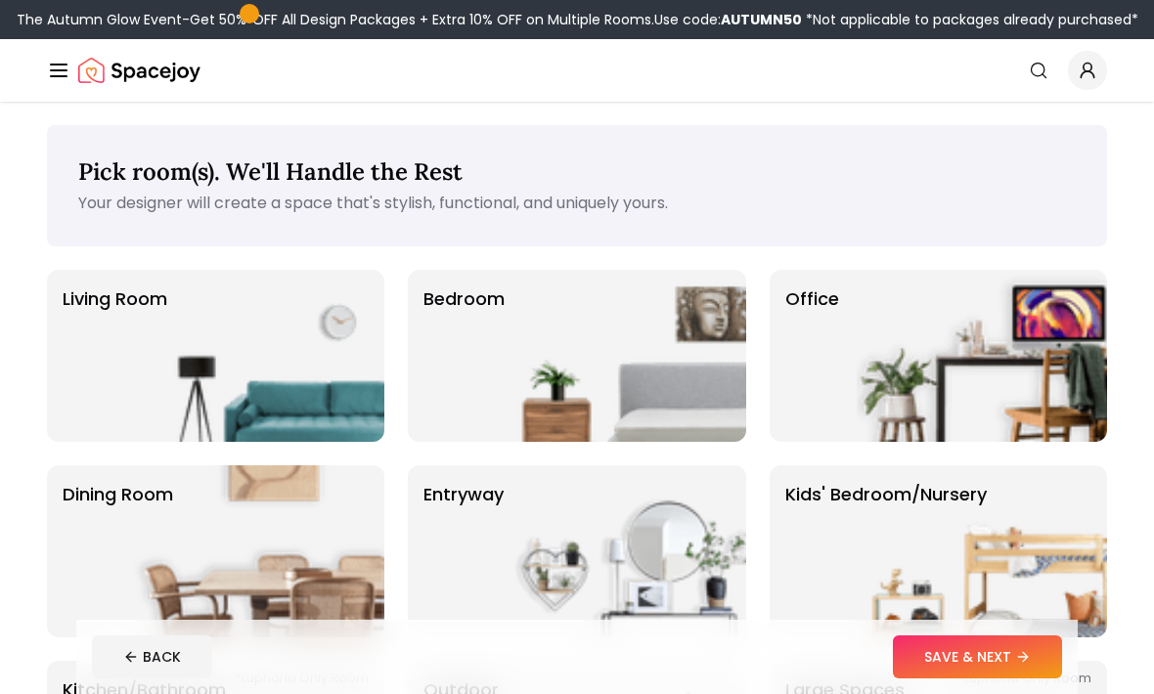
click at [269, 402] on img at bounding box center [259, 356] width 250 height 172
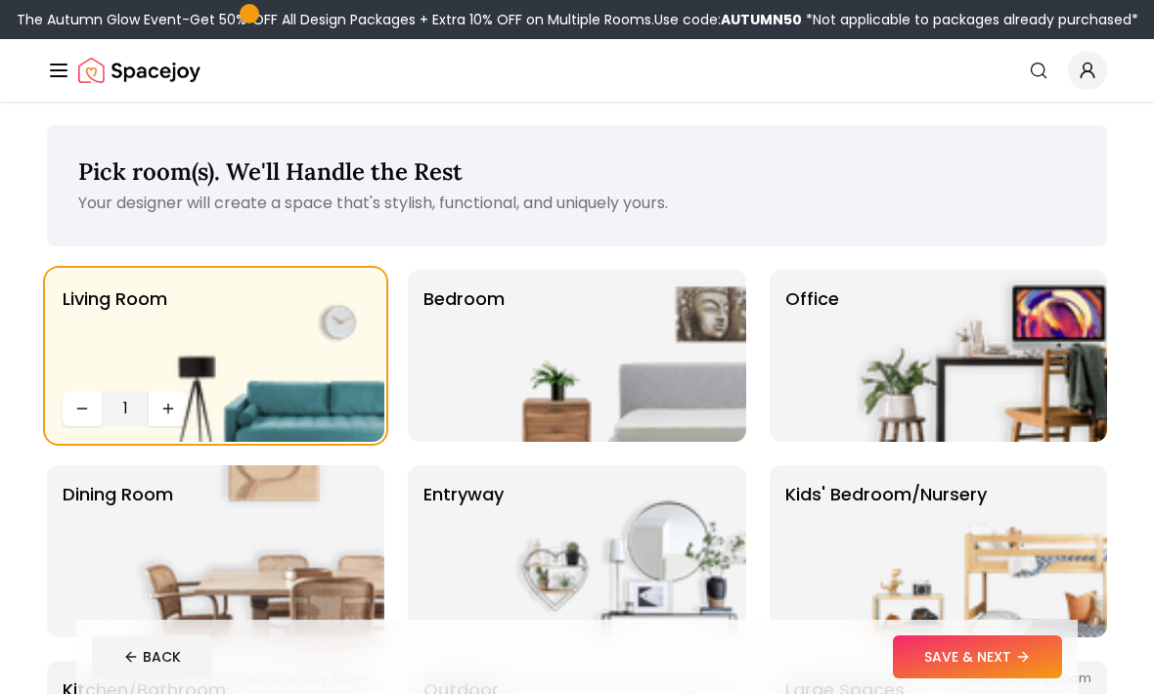
click at [550, 347] on img at bounding box center [621, 356] width 250 height 172
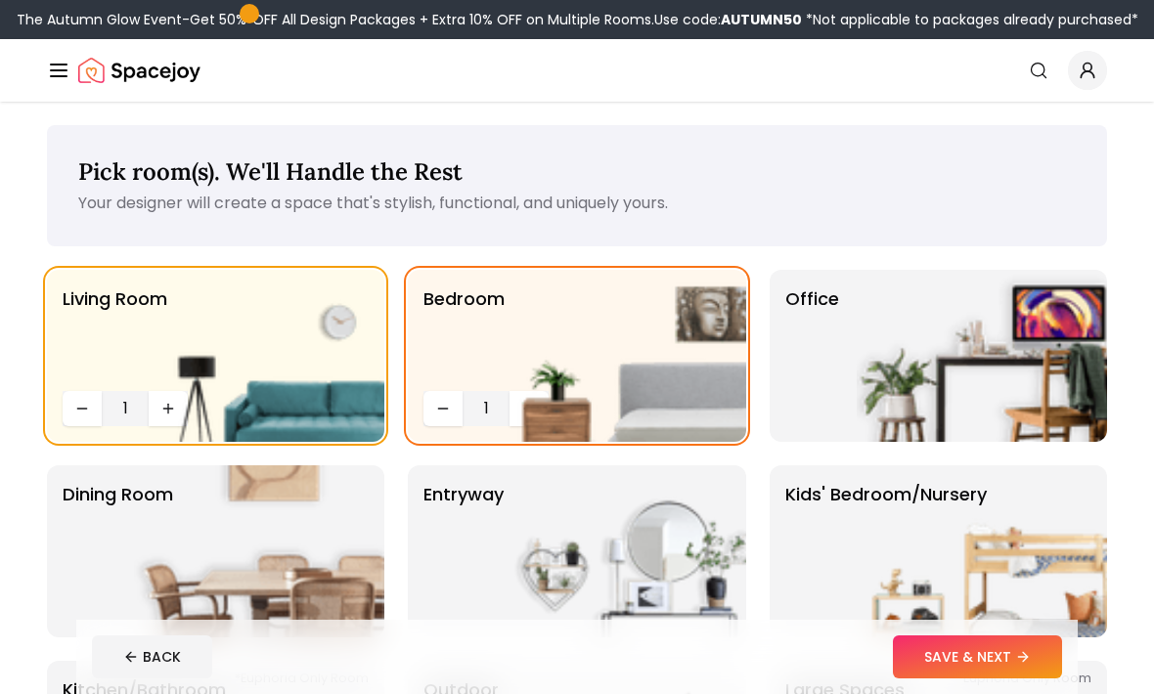
click at [522, 408] on img at bounding box center [621, 356] width 250 height 172
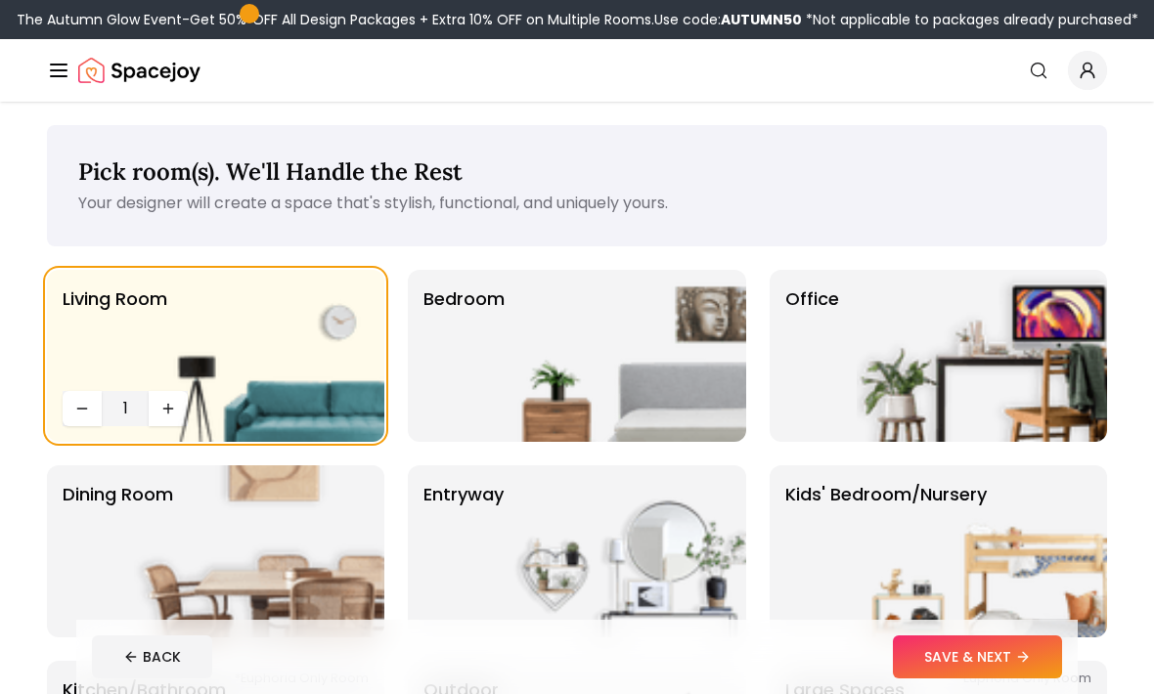
click at [532, 409] on img at bounding box center [621, 356] width 250 height 172
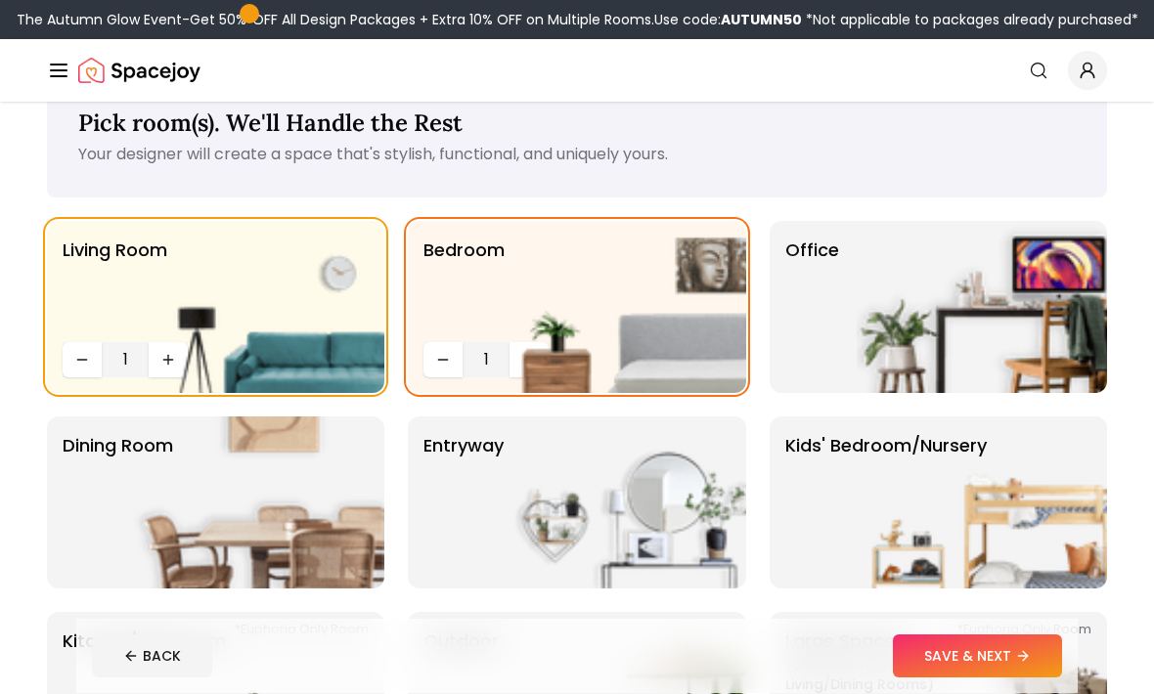
scroll to position [49, 0]
click at [510, 360] on img at bounding box center [621, 307] width 250 height 172
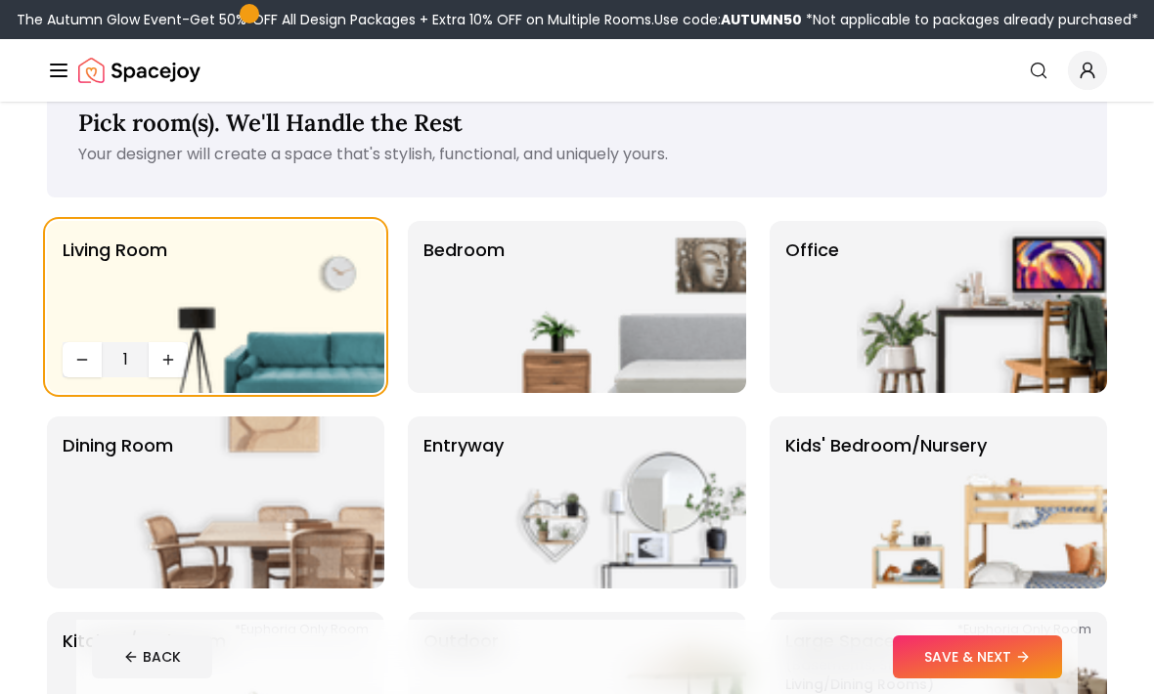
click at [562, 310] on img at bounding box center [621, 307] width 250 height 172
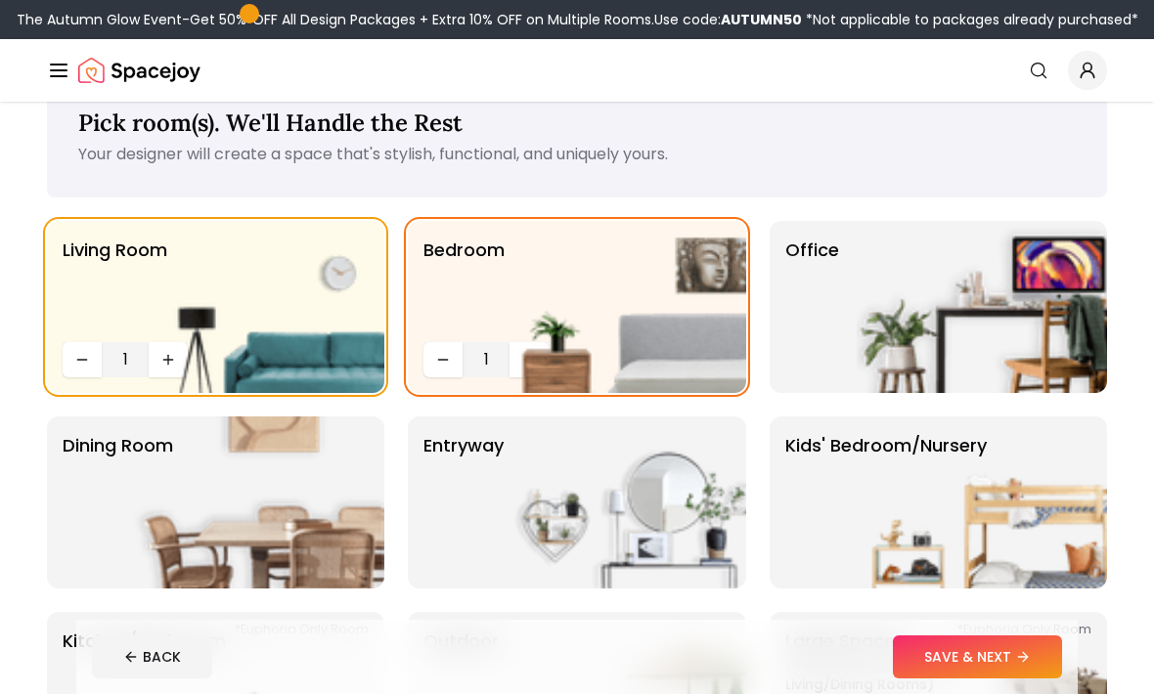
click at [484, 356] on span "1" at bounding box center [485, 359] width 31 height 23
click at [961, 315] on img at bounding box center [981, 307] width 250 height 172
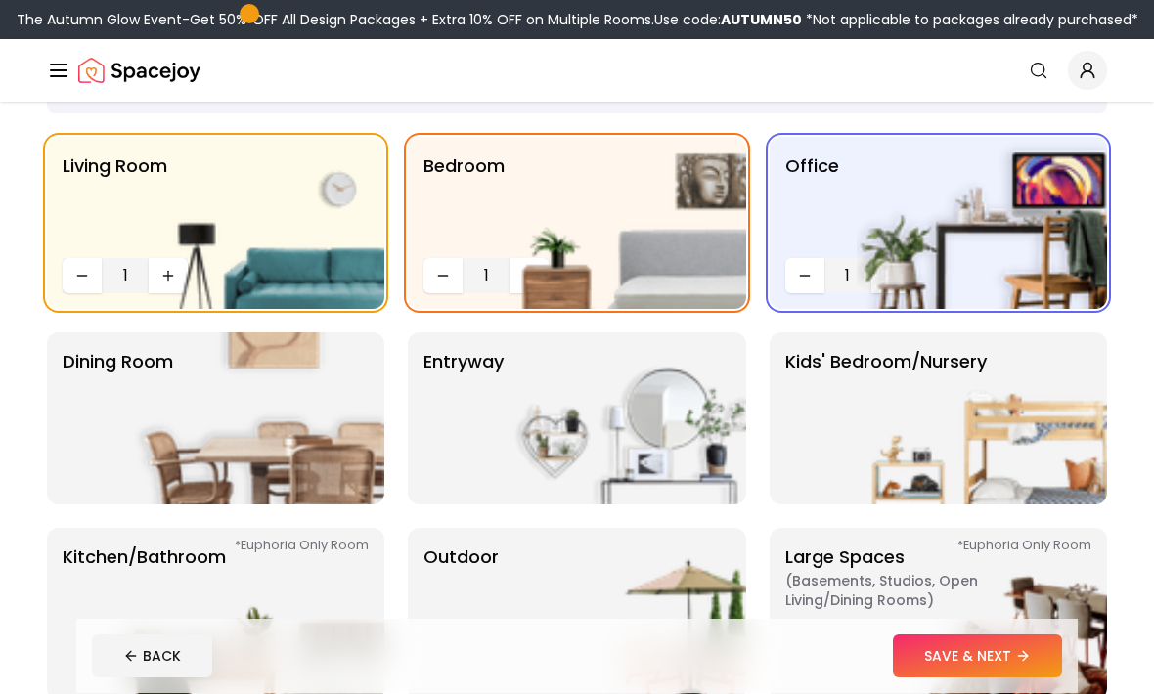
scroll to position [133, 0]
click at [906, 401] on img at bounding box center [981, 418] width 250 height 172
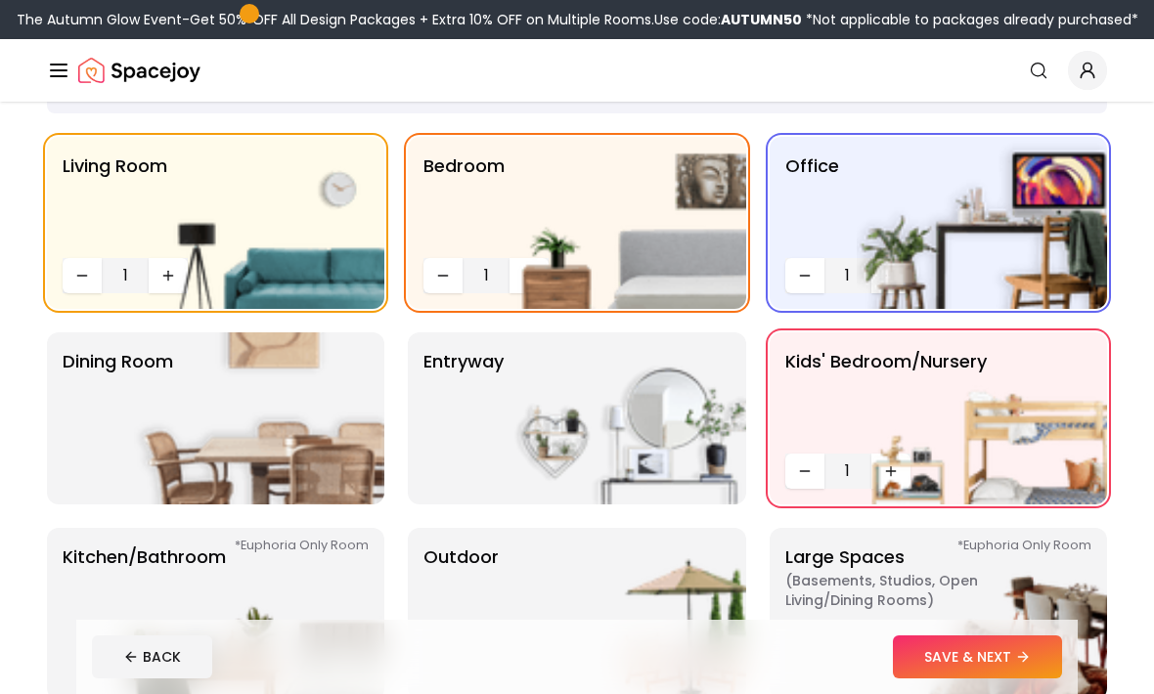
click at [621, 396] on img at bounding box center [621, 418] width 250 height 172
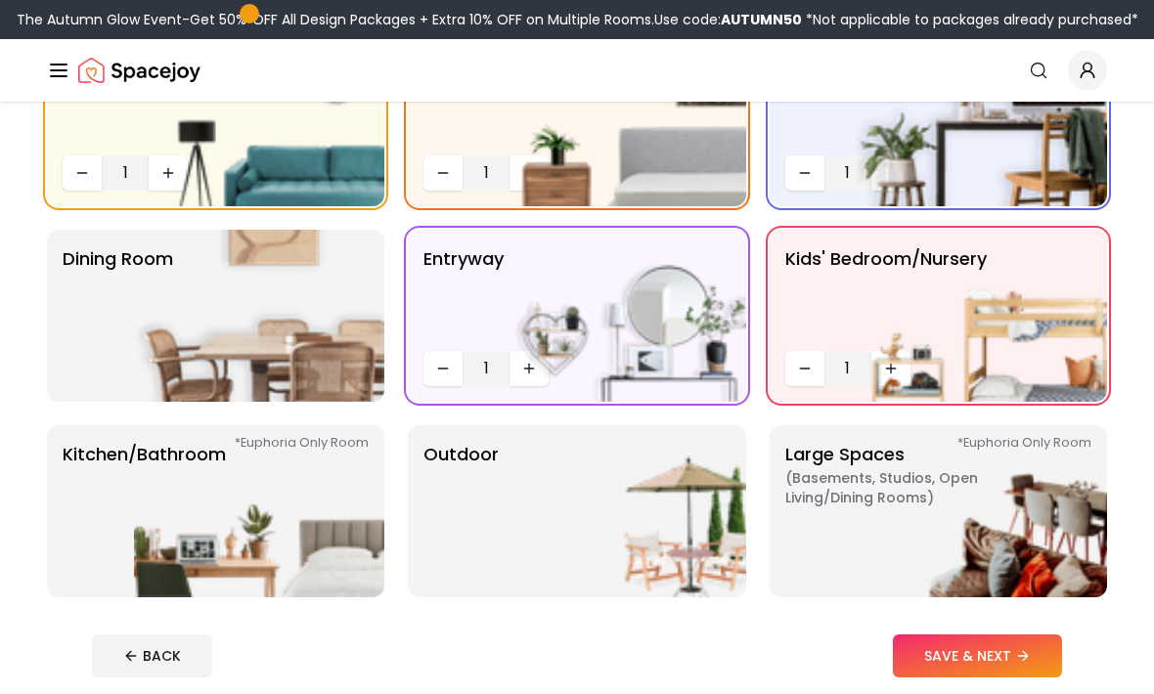
scroll to position [236, 0]
click at [296, 290] on img at bounding box center [259, 316] width 250 height 172
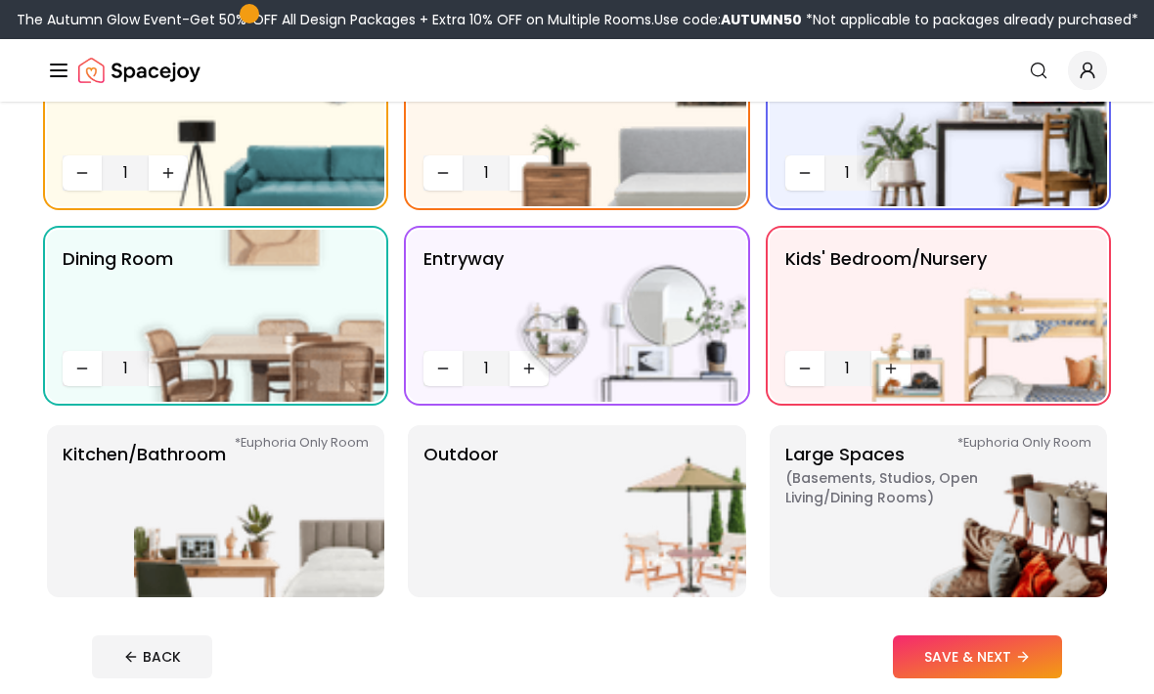
click at [302, 488] on img at bounding box center [259, 511] width 250 height 172
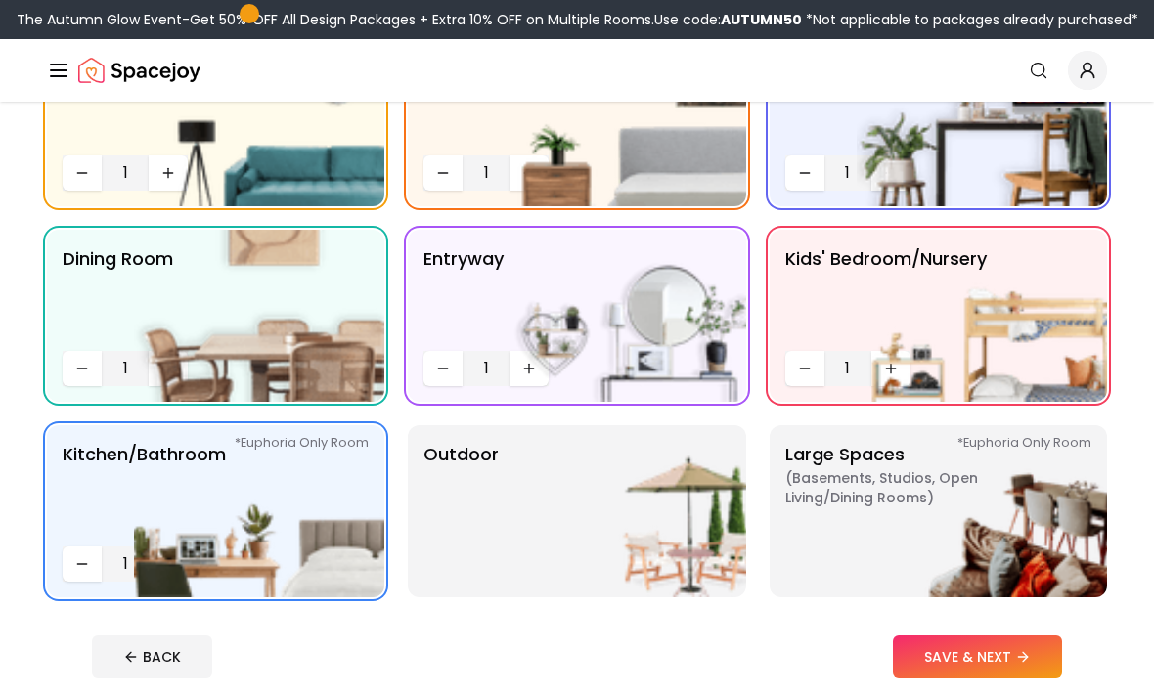
click at [645, 506] on img at bounding box center [621, 511] width 250 height 172
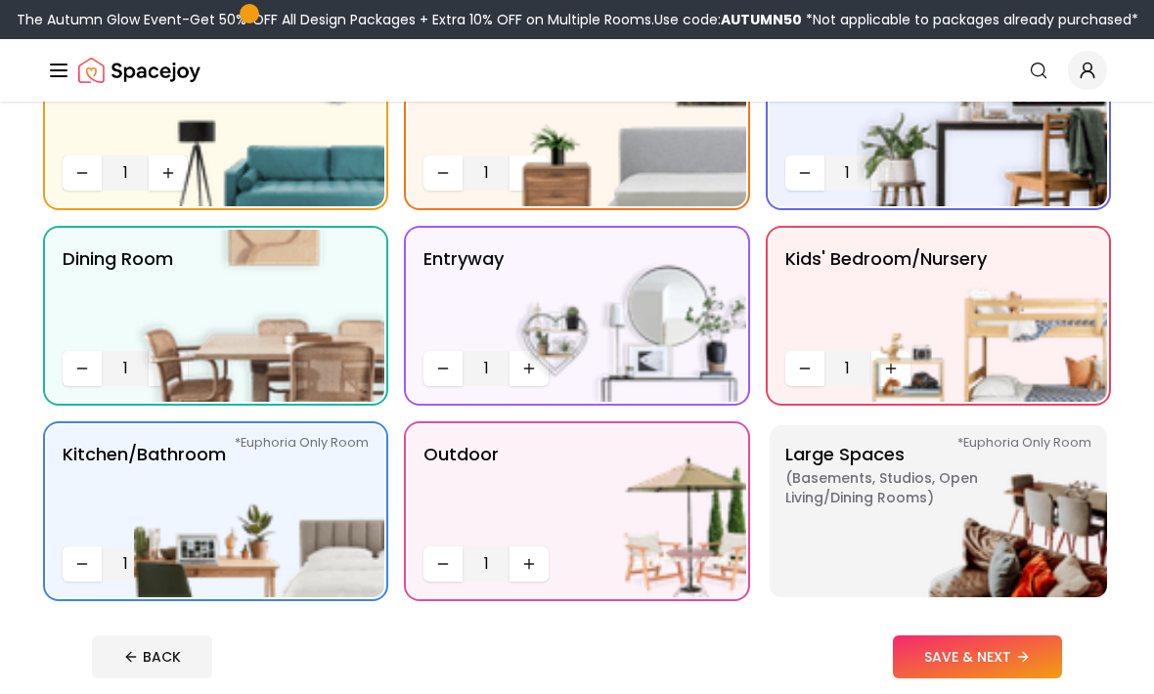
click at [881, 443] on img at bounding box center [981, 511] width 250 height 172
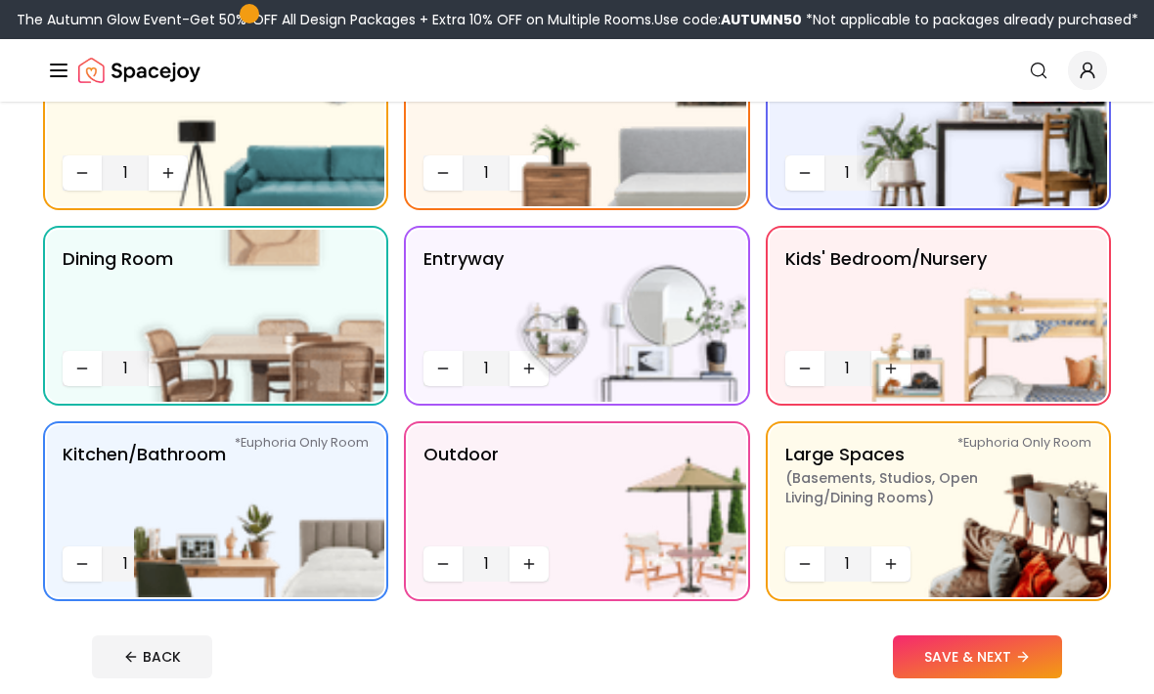
click at [933, 647] on button "SAVE & NEXT" at bounding box center [977, 656] width 169 height 43
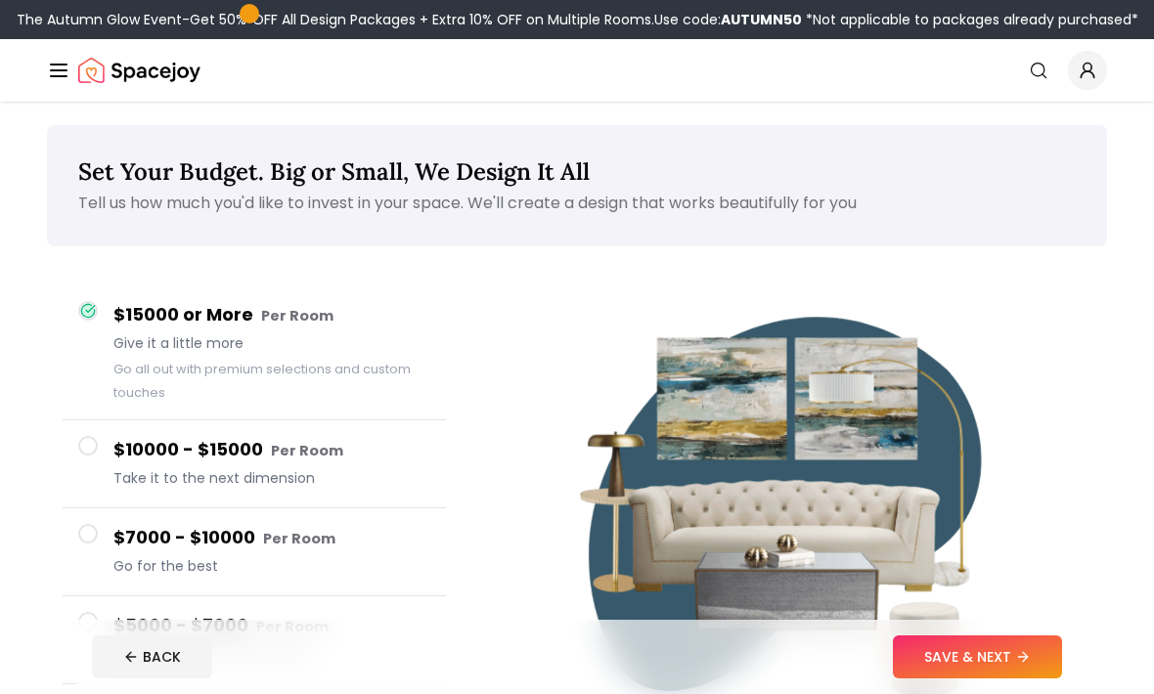
click at [926, 678] on button "SAVE & NEXT" at bounding box center [977, 656] width 169 height 43
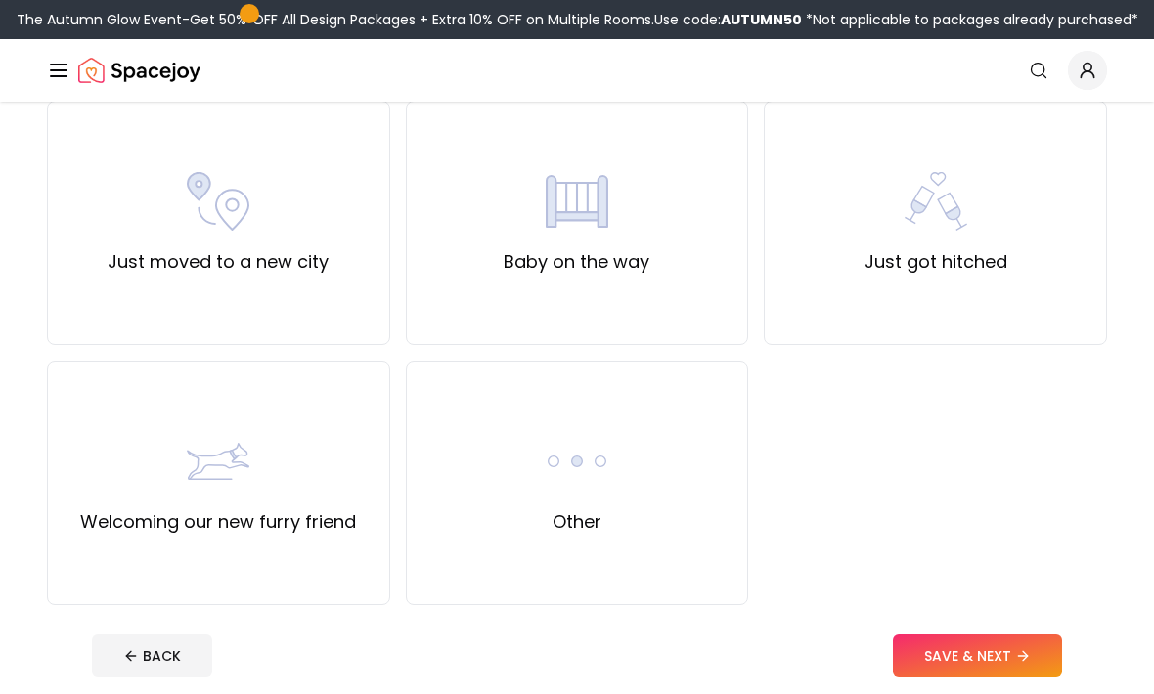
scroll to position [689, 0]
click at [606, 479] on img at bounding box center [577, 461] width 63 height 63
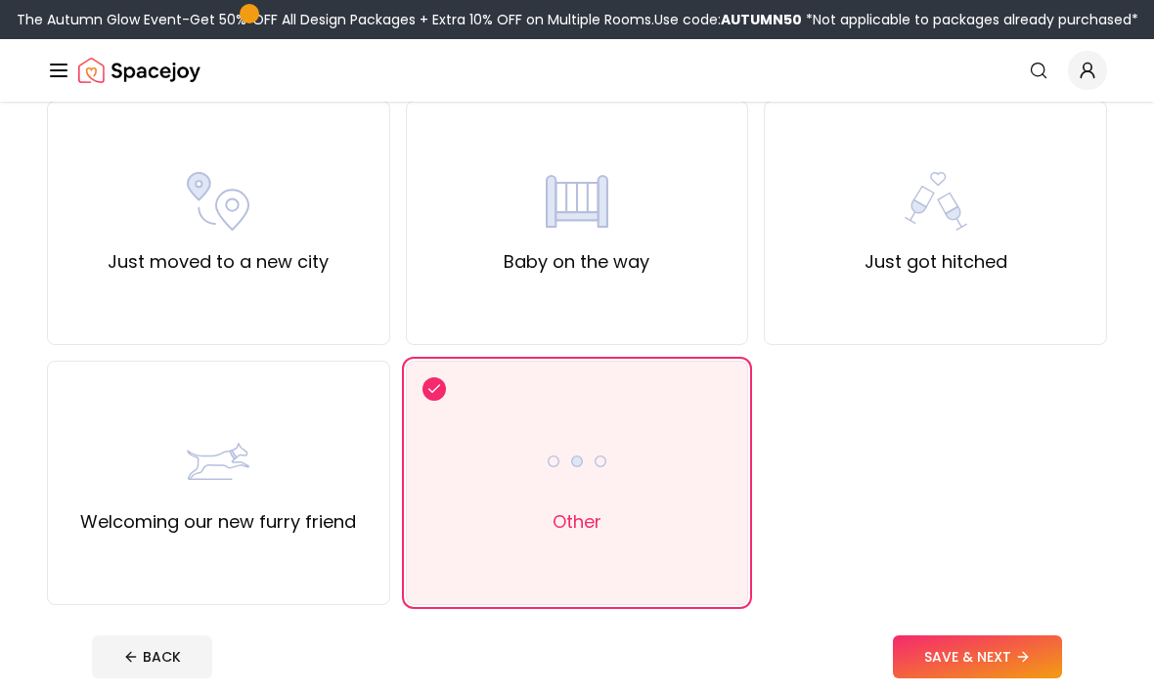
click at [936, 664] on button "SAVE & NEXT" at bounding box center [977, 656] width 169 height 43
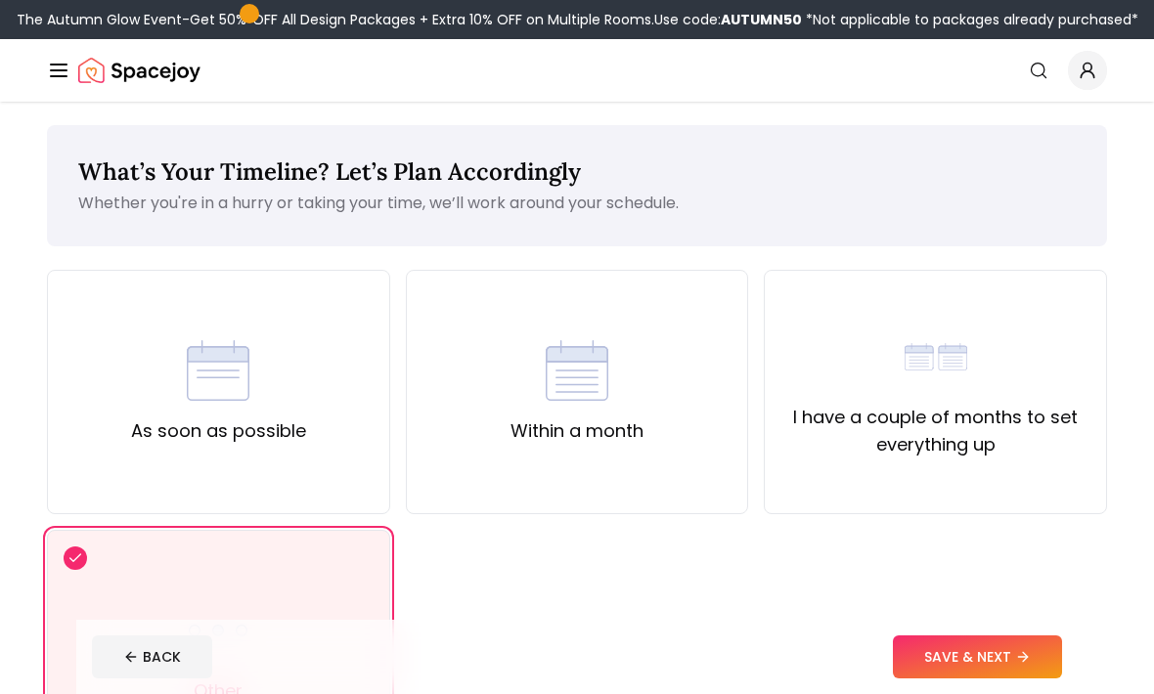
click at [882, 408] on label "I have a couple of months to set everything up" at bounding box center [935, 431] width 310 height 55
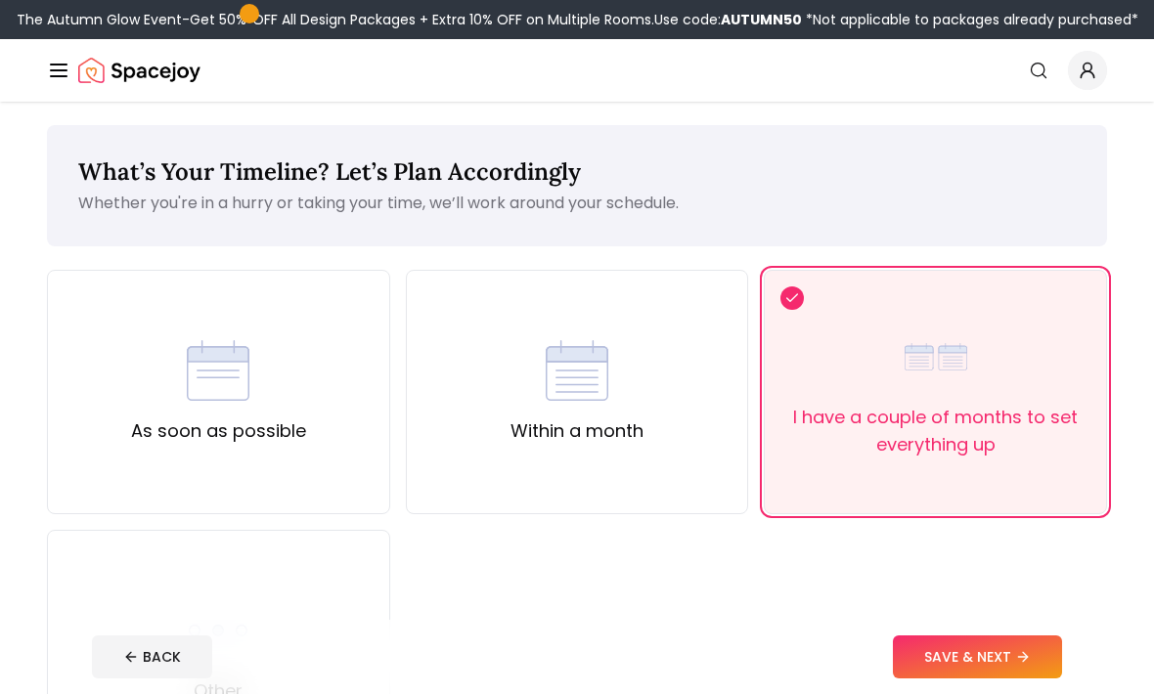
click at [667, 350] on div "Within a month" at bounding box center [577, 392] width 343 height 244
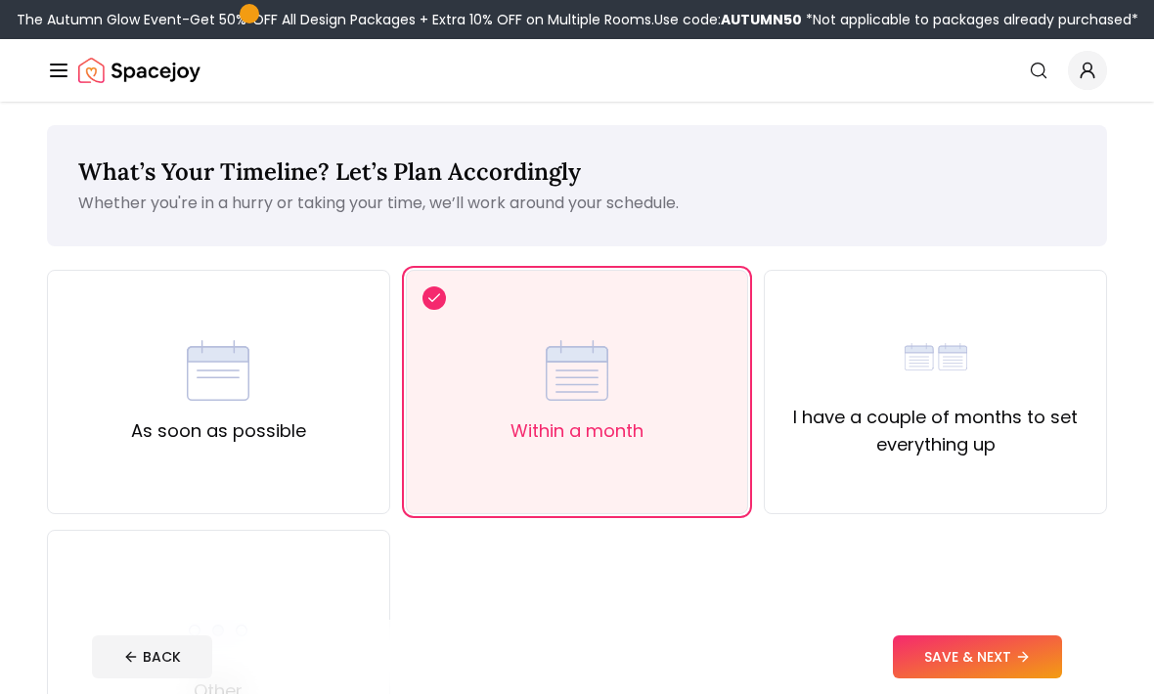
click at [882, 361] on div "I have a couple of months to set everything up" at bounding box center [935, 392] width 310 height 133
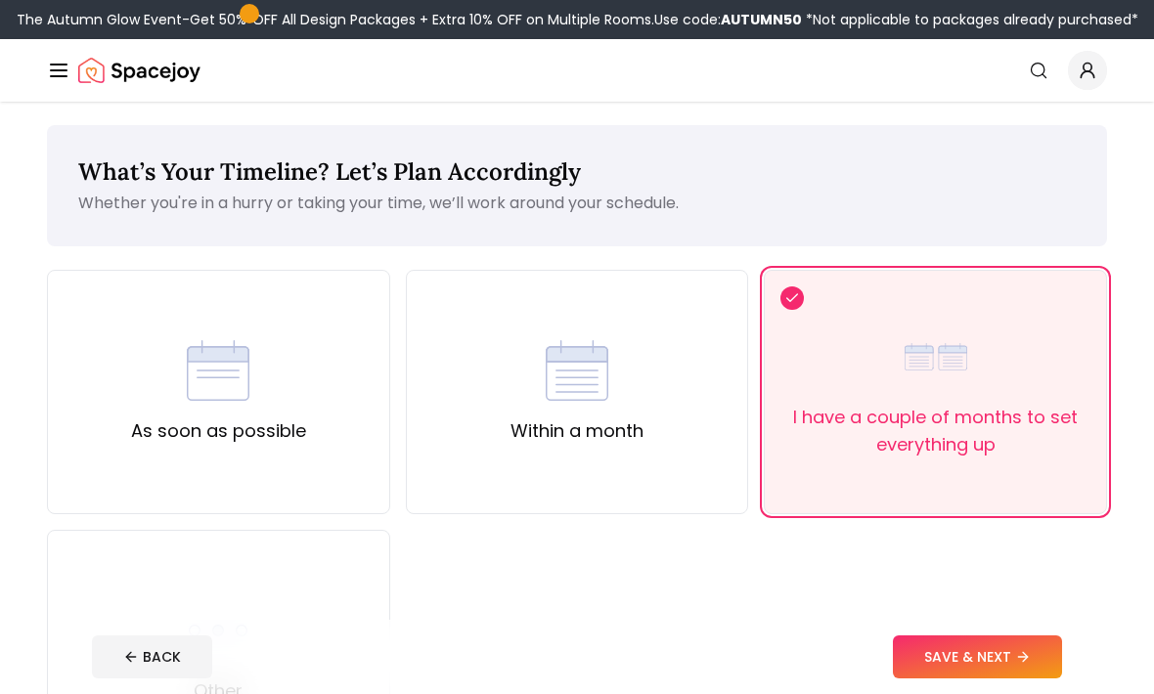
click at [949, 678] on button "SAVE & NEXT" at bounding box center [977, 656] width 169 height 43
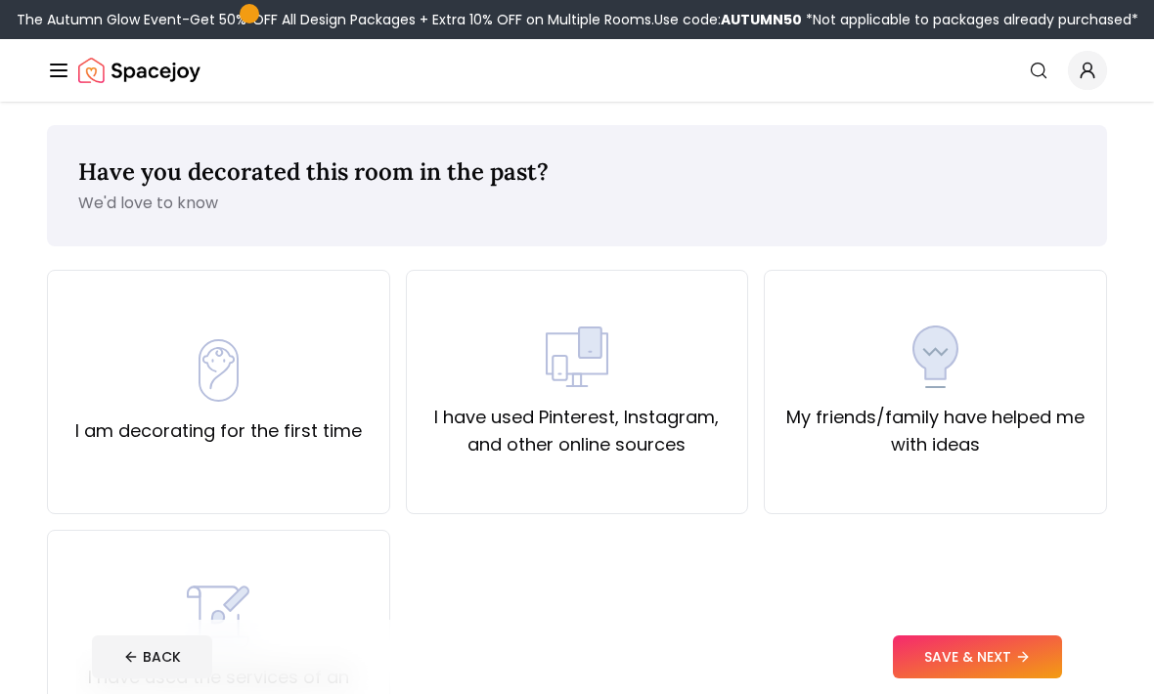
click at [875, 379] on div "My friends/family have helped me with ideas" at bounding box center [935, 392] width 310 height 133
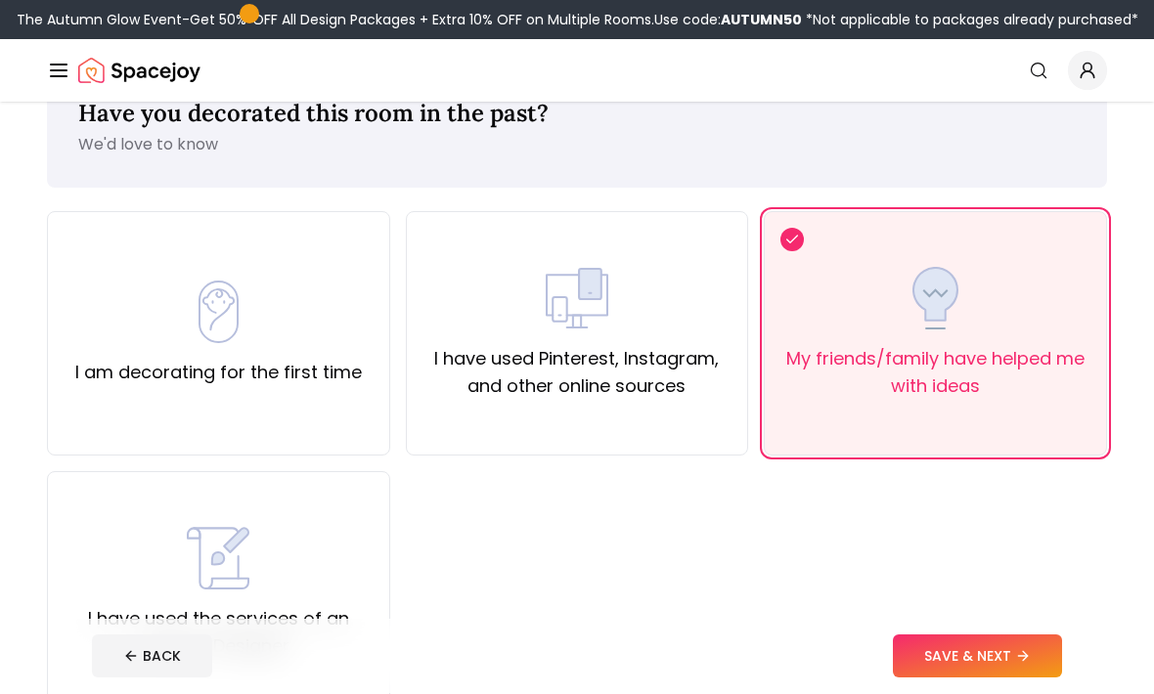
scroll to position [59, 0]
click at [970, 678] on button "SAVE & NEXT" at bounding box center [977, 656] width 169 height 43
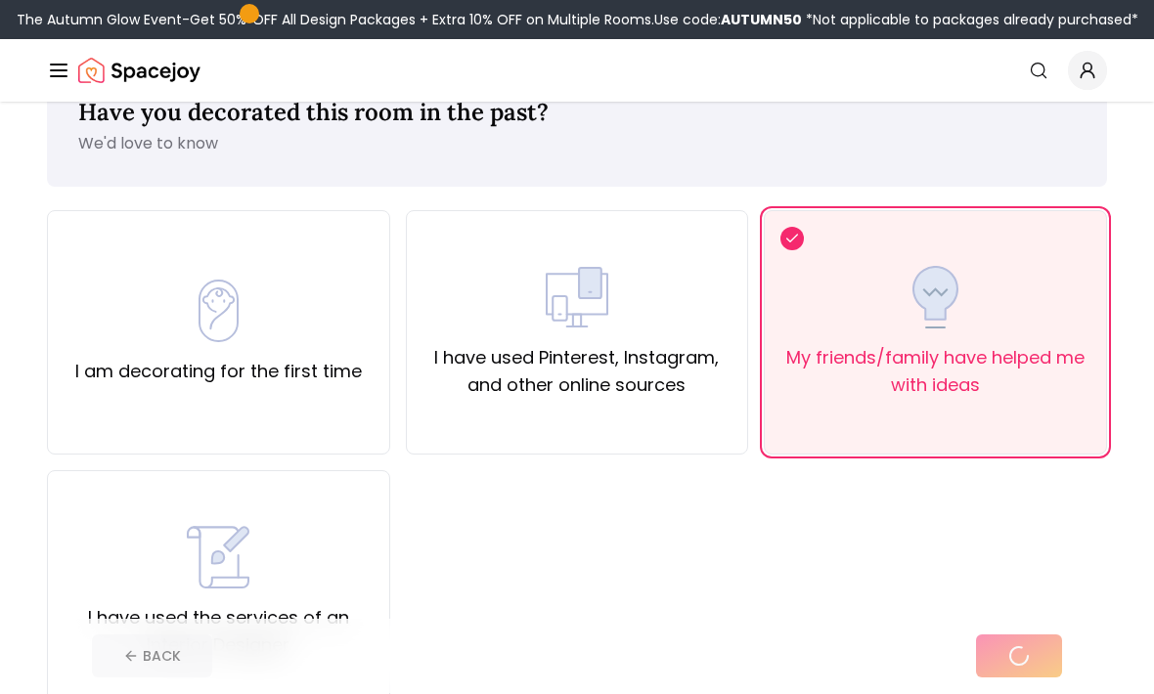
scroll to position [60, 0]
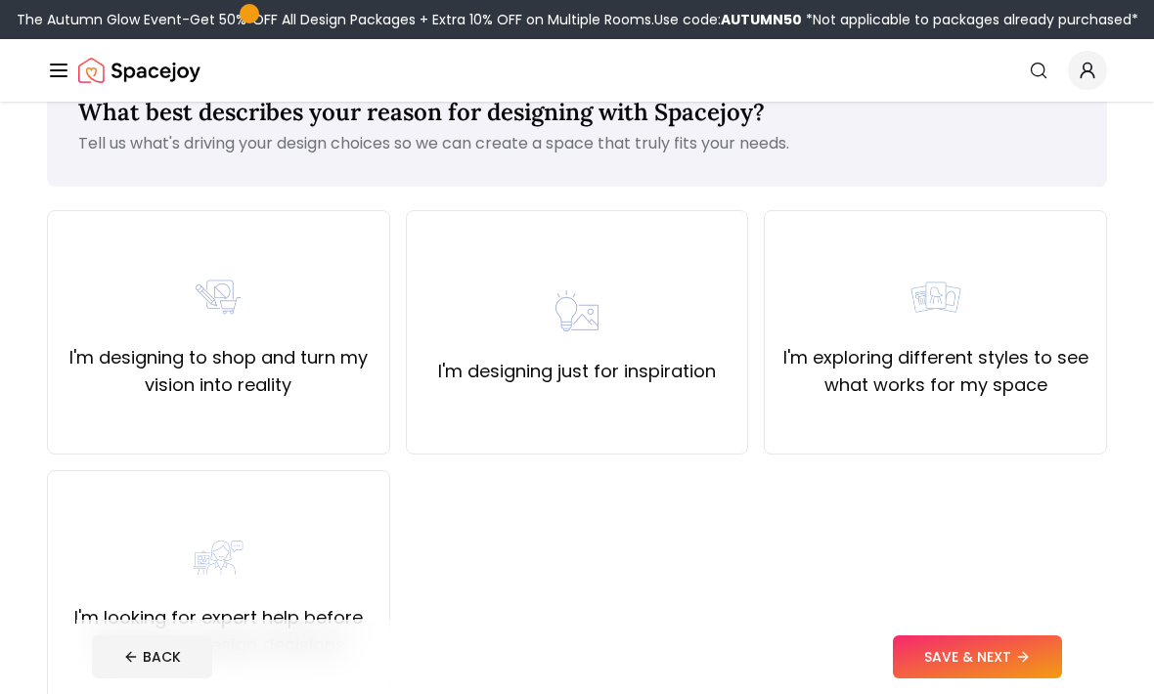
click at [870, 342] on div "I'm exploring different styles to see what works for my space" at bounding box center [935, 332] width 310 height 133
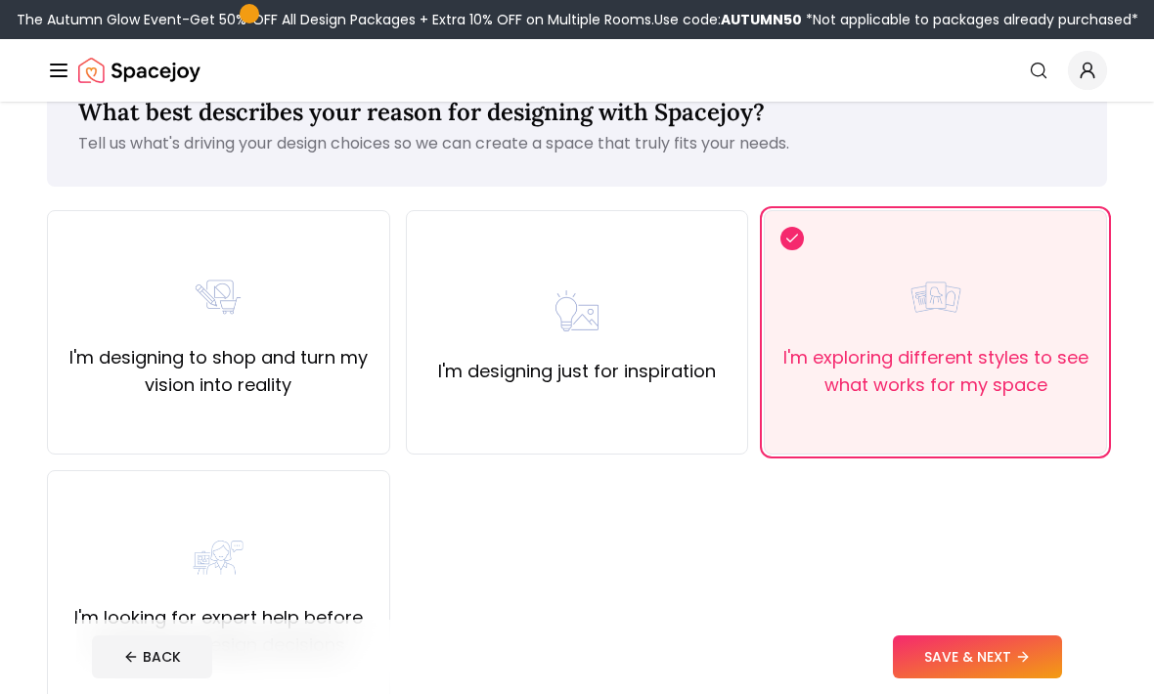
click at [326, 555] on div "I'm looking for expert help before making any design decisions" at bounding box center [219, 592] width 310 height 133
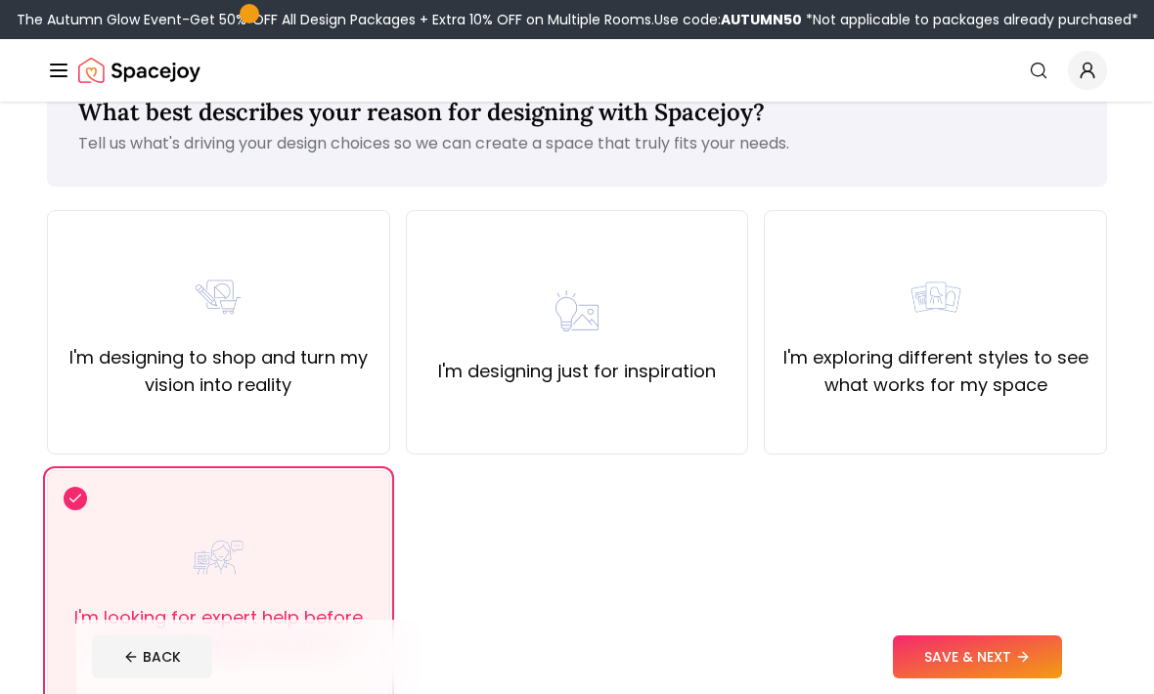
click at [937, 312] on img at bounding box center [935, 297] width 63 height 63
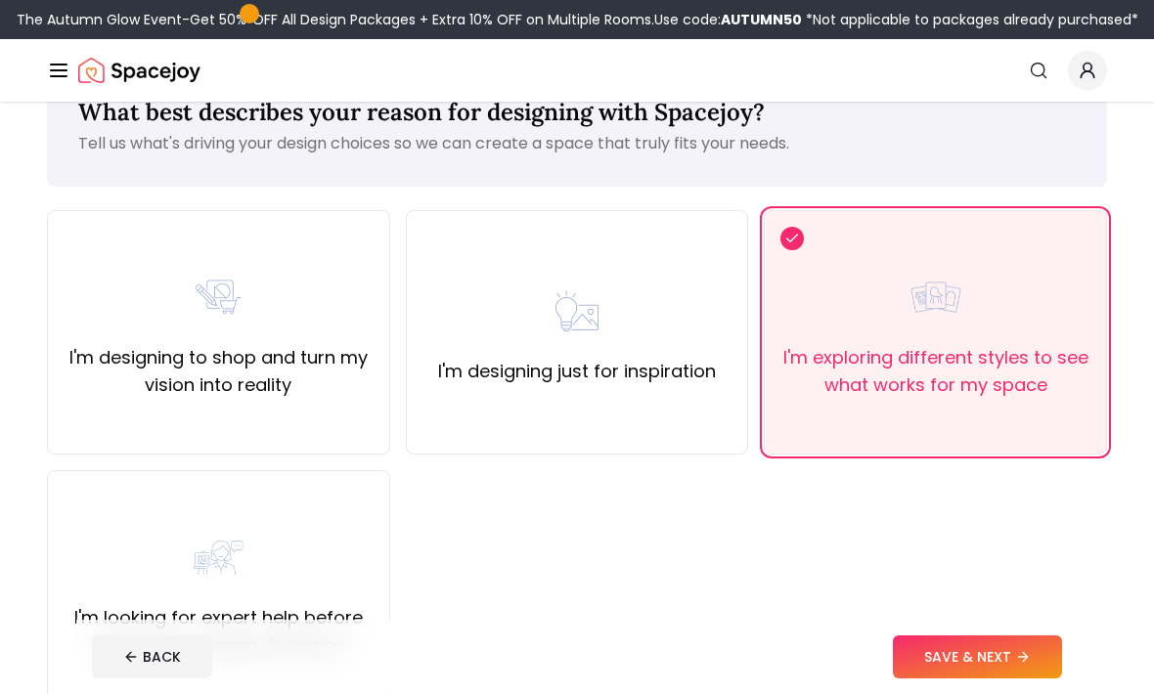
click at [941, 678] on button "SAVE & NEXT" at bounding box center [977, 656] width 169 height 43
